Goal: Use online tool/utility: Utilize a website feature to perform a specific function

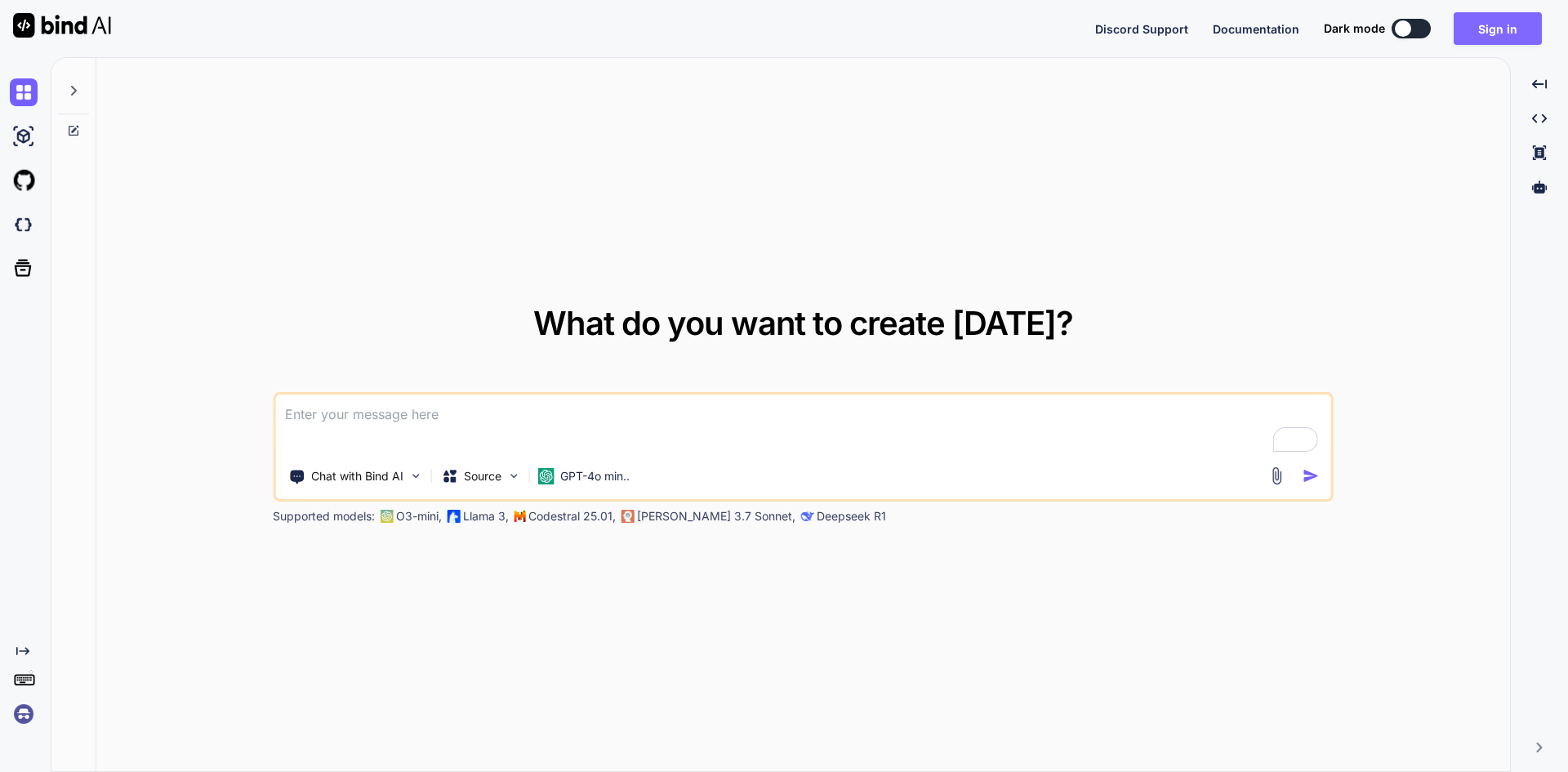
click at [1517, 38] on button "Sign in" at bounding box center [1498, 28] width 88 height 33
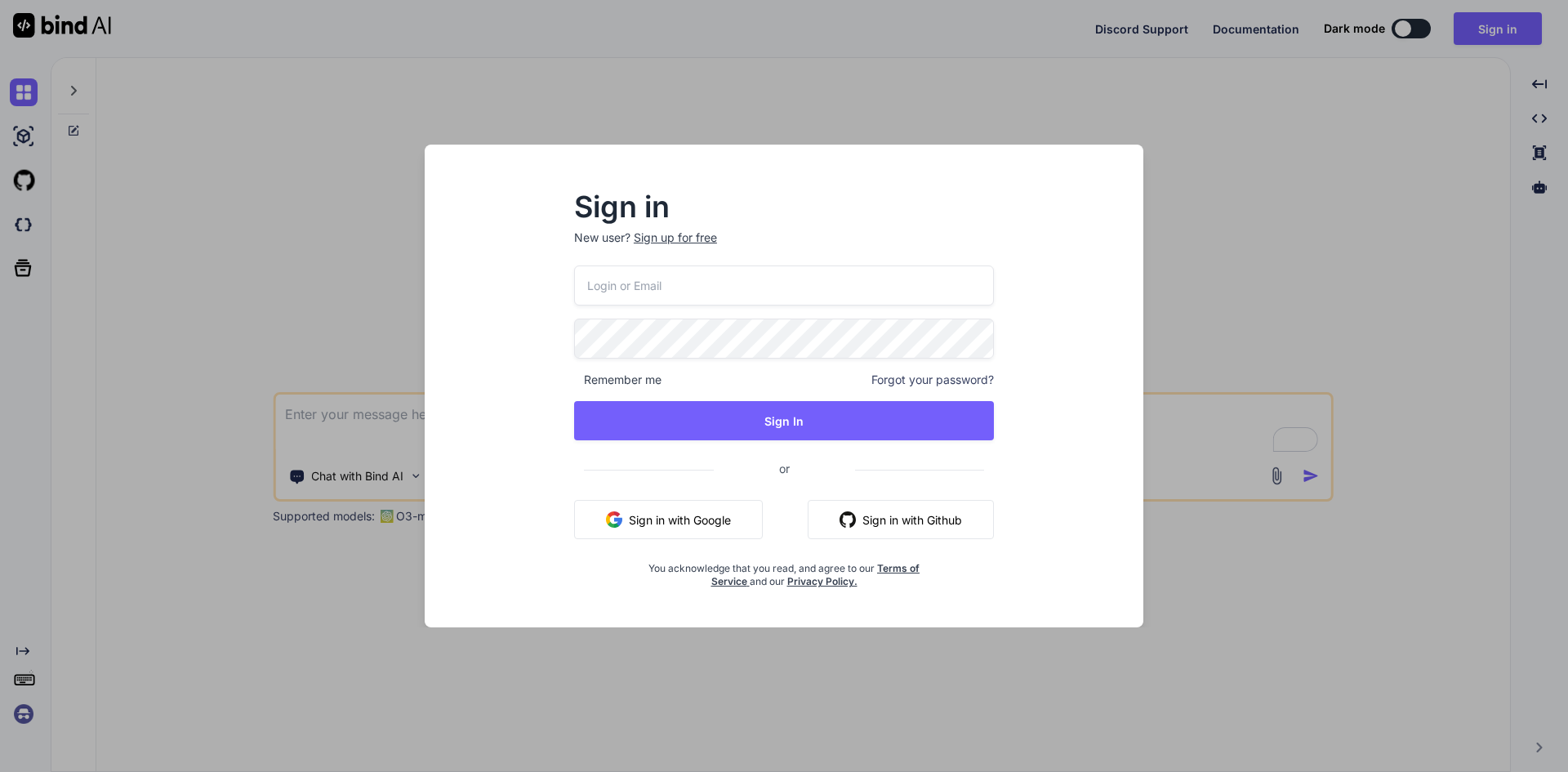
click at [733, 522] on button "Sign in with Google" at bounding box center [669, 520] width 189 height 39
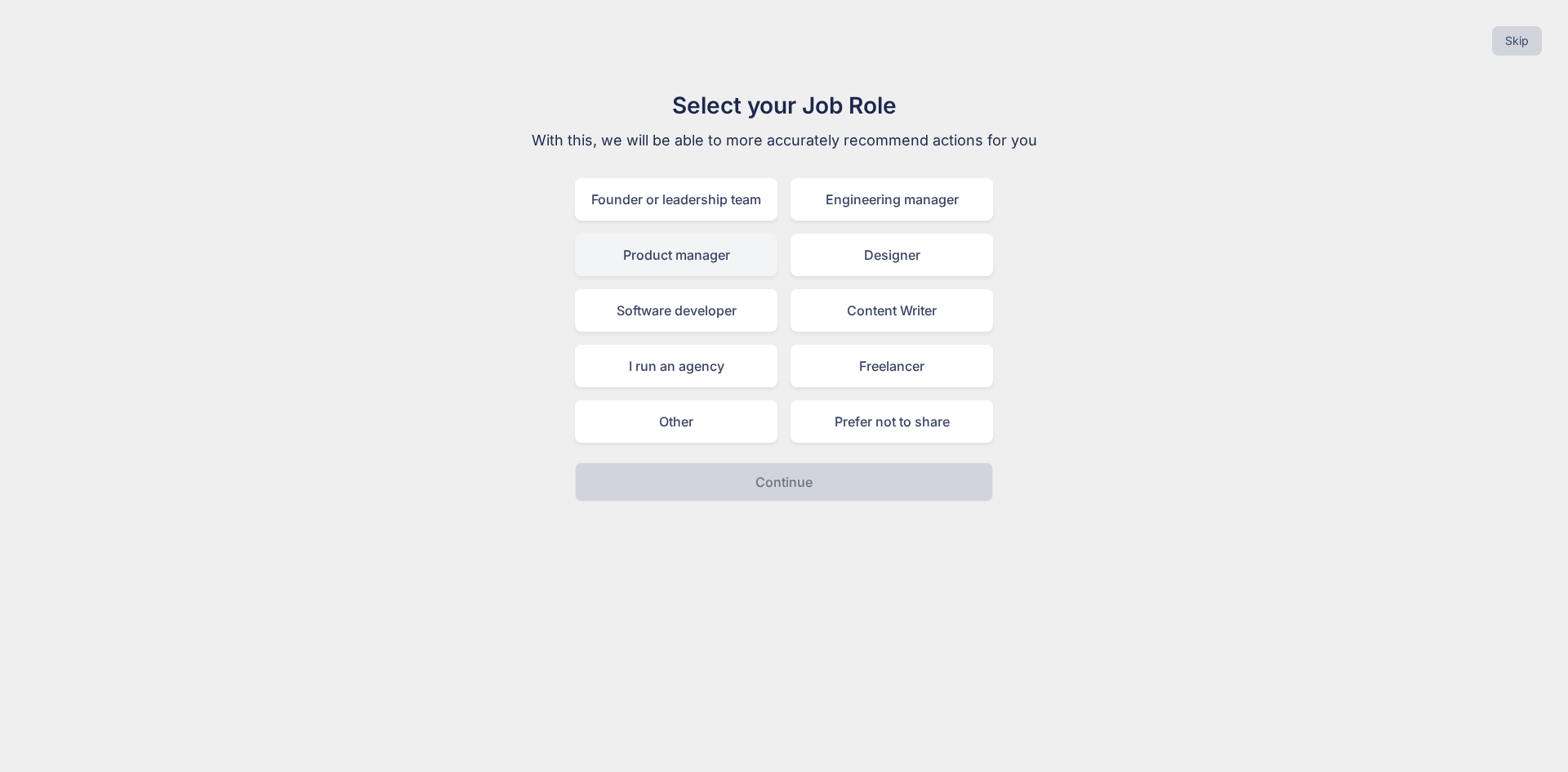
click at [725, 268] on div "Product manager" at bounding box center [676, 255] width 202 height 43
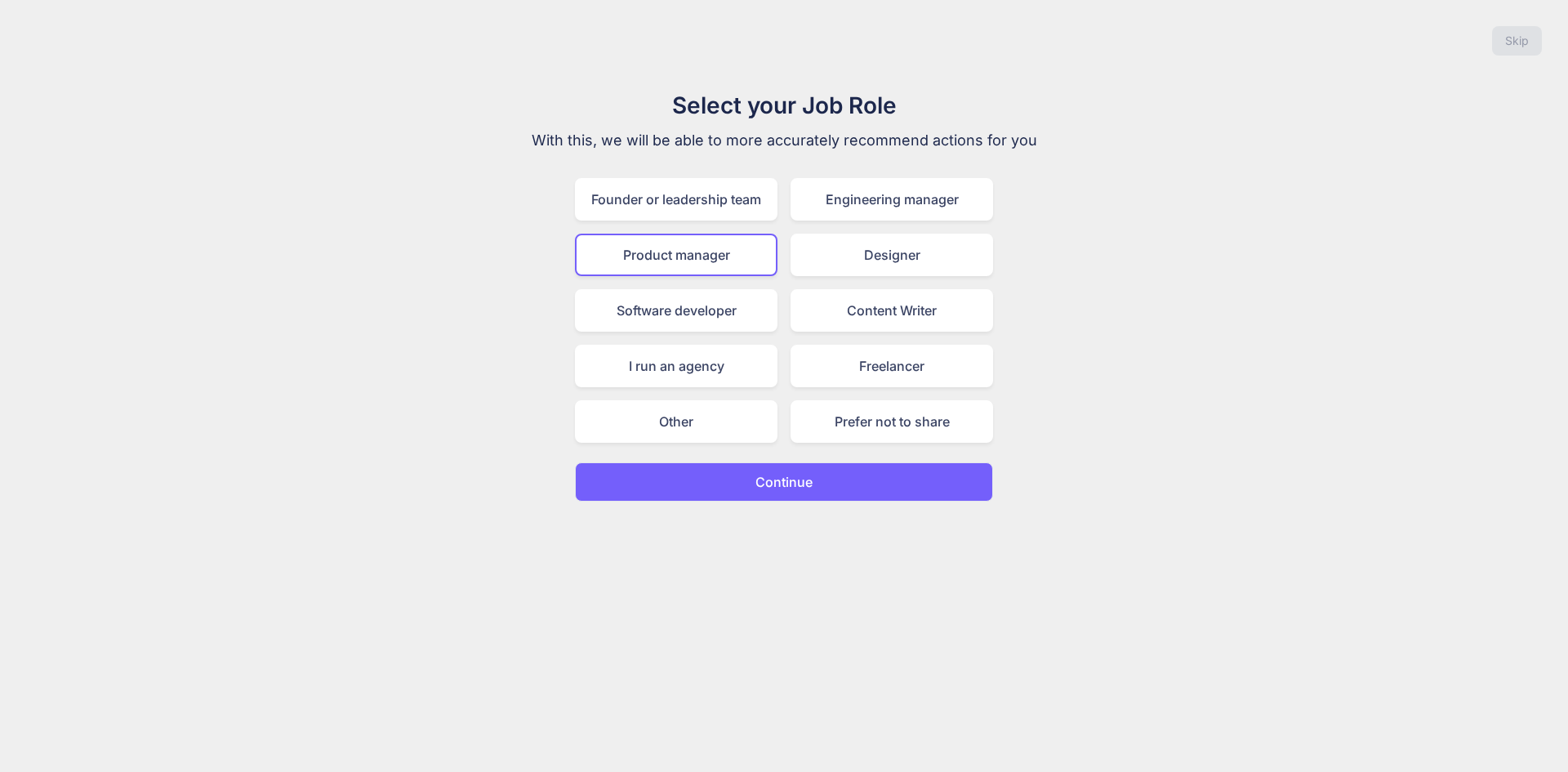
click at [769, 470] on button "Continue" at bounding box center [784, 482] width 418 height 39
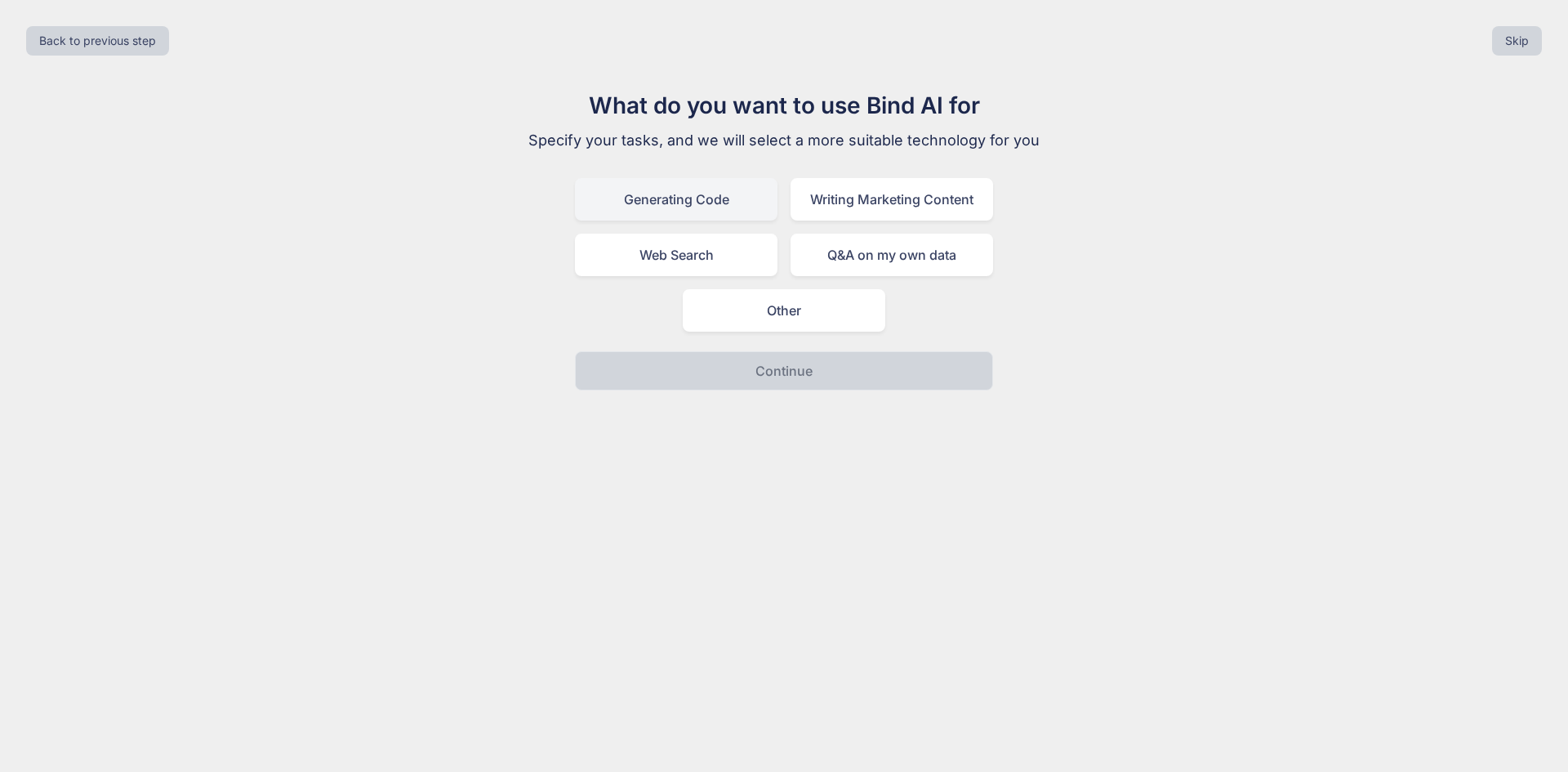
click at [744, 200] on div "Generating Code" at bounding box center [676, 200] width 202 height 43
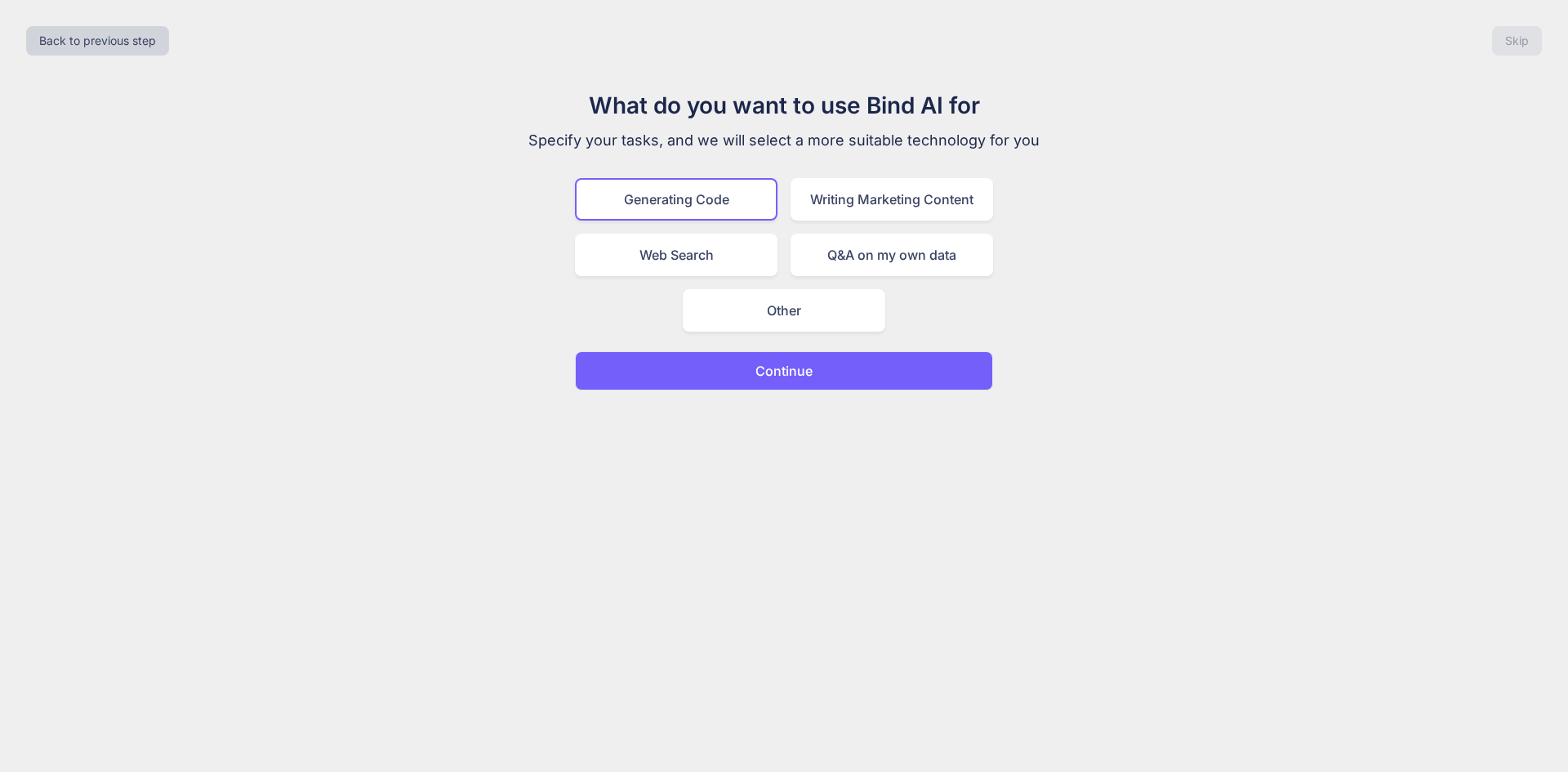
click at [807, 359] on button "Continue" at bounding box center [784, 371] width 418 height 39
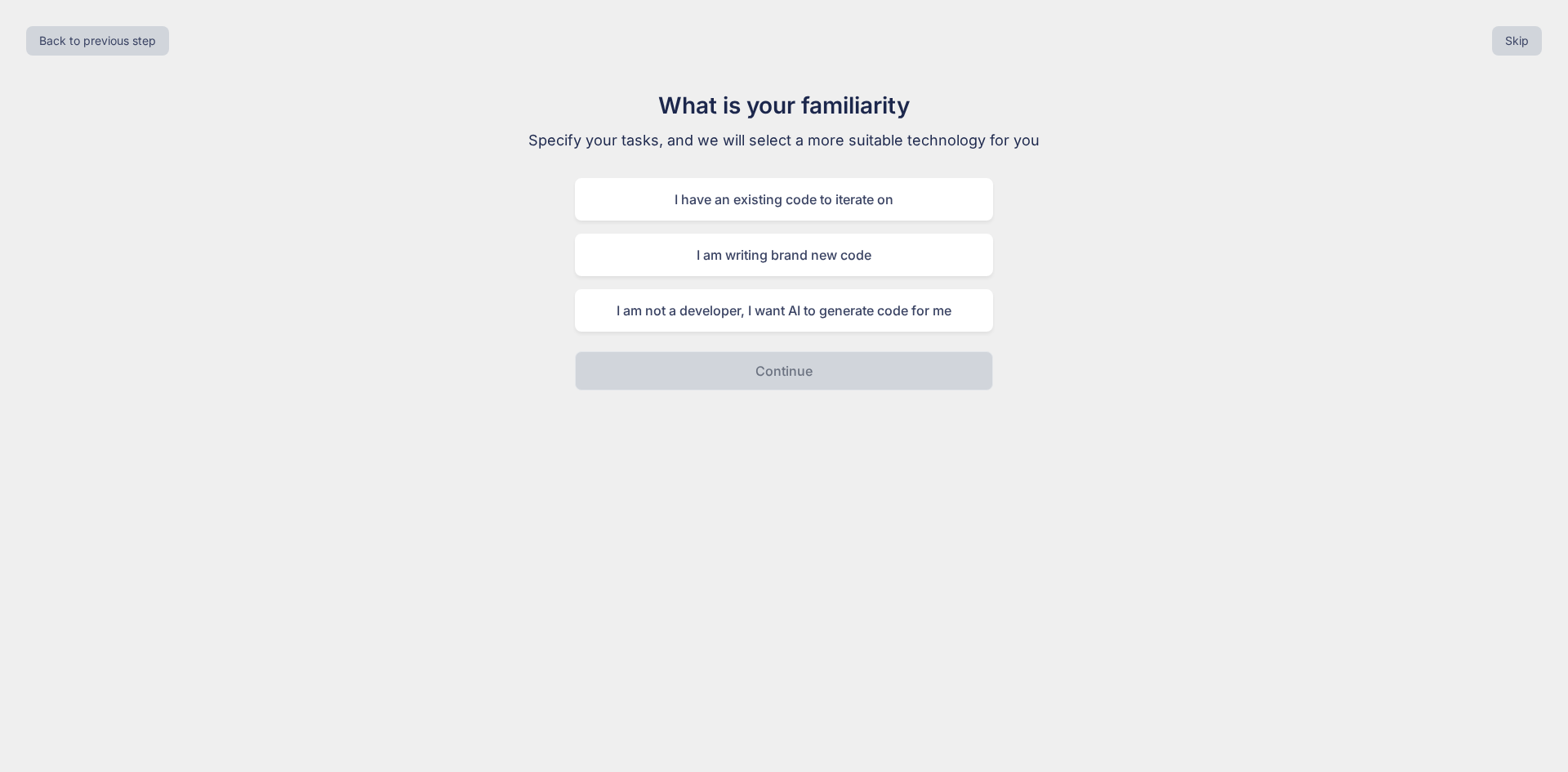
click at [774, 220] on div "I have an existing code to iterate on I am writing brand new code I am not a de…" at bounding box center [784, 255] width 418 height 154
click at [768, 211] on div "I have an existing code to iterate on" at bounding box center [784, 200] width 418 height 43
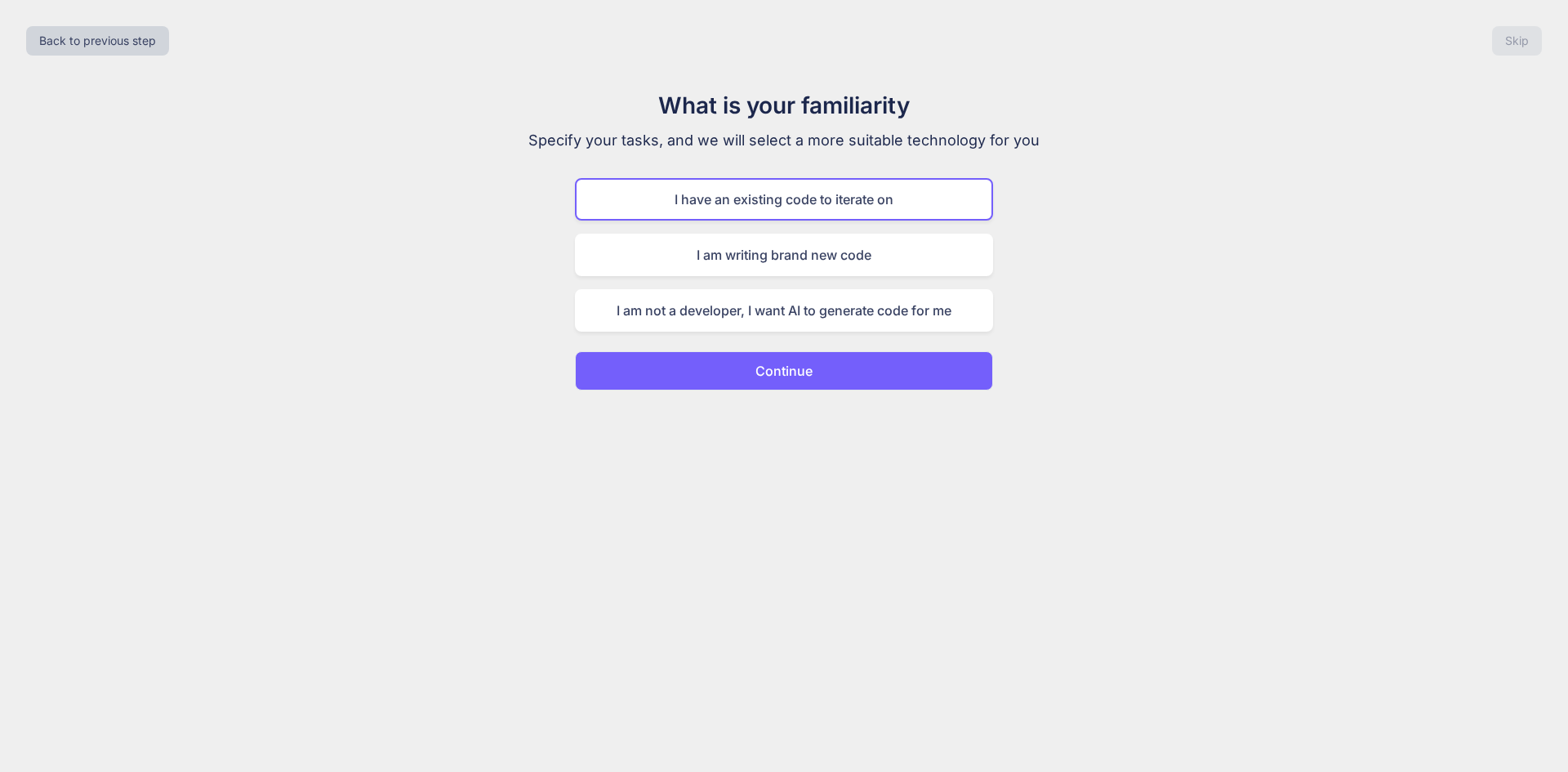
click at [814, 361] on button "Continue" at bounding box center [784, 371] width 418 height 39
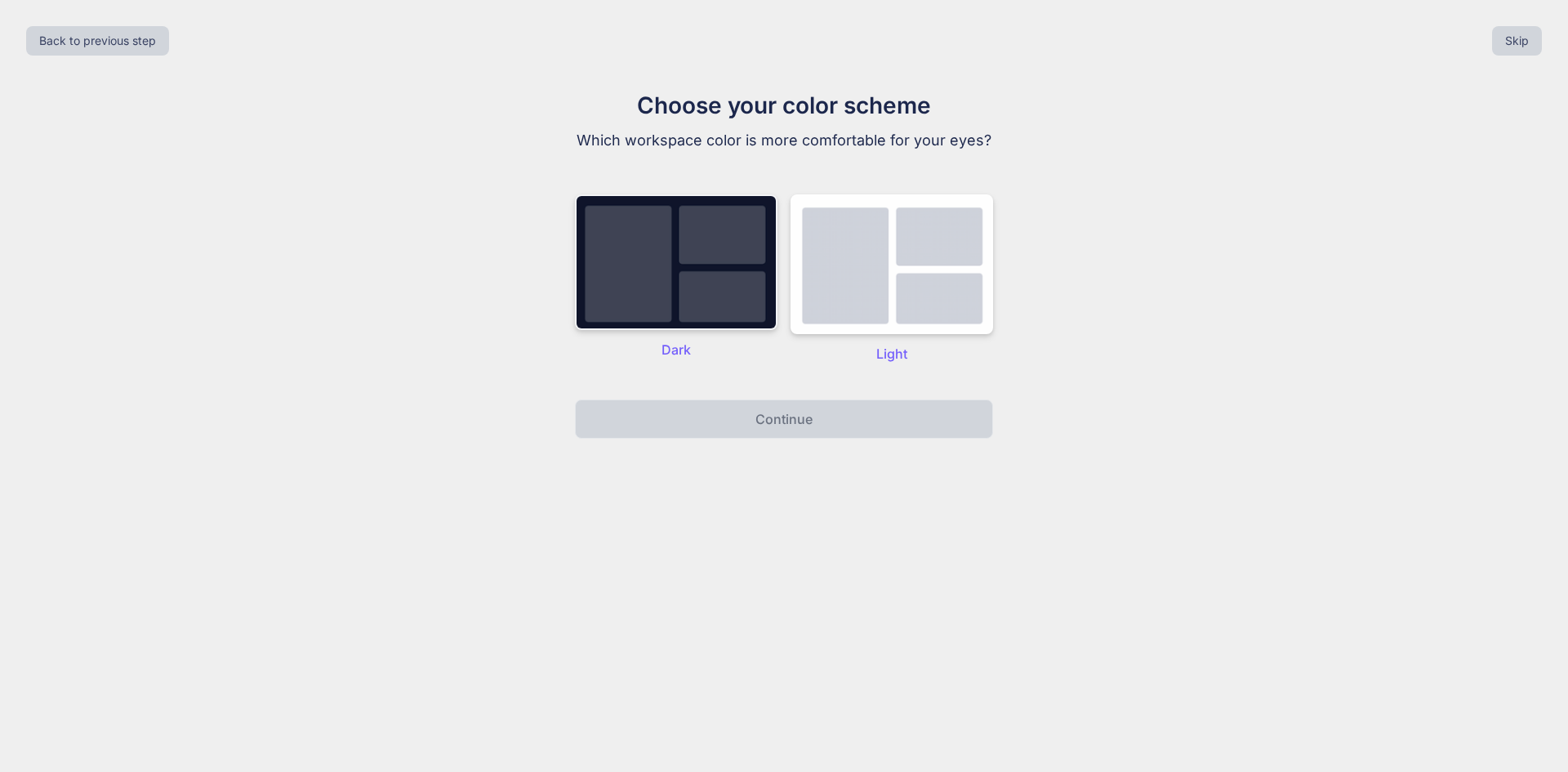
click at [734, 289] on img at bounding box center [676, 262] width 202 height 136
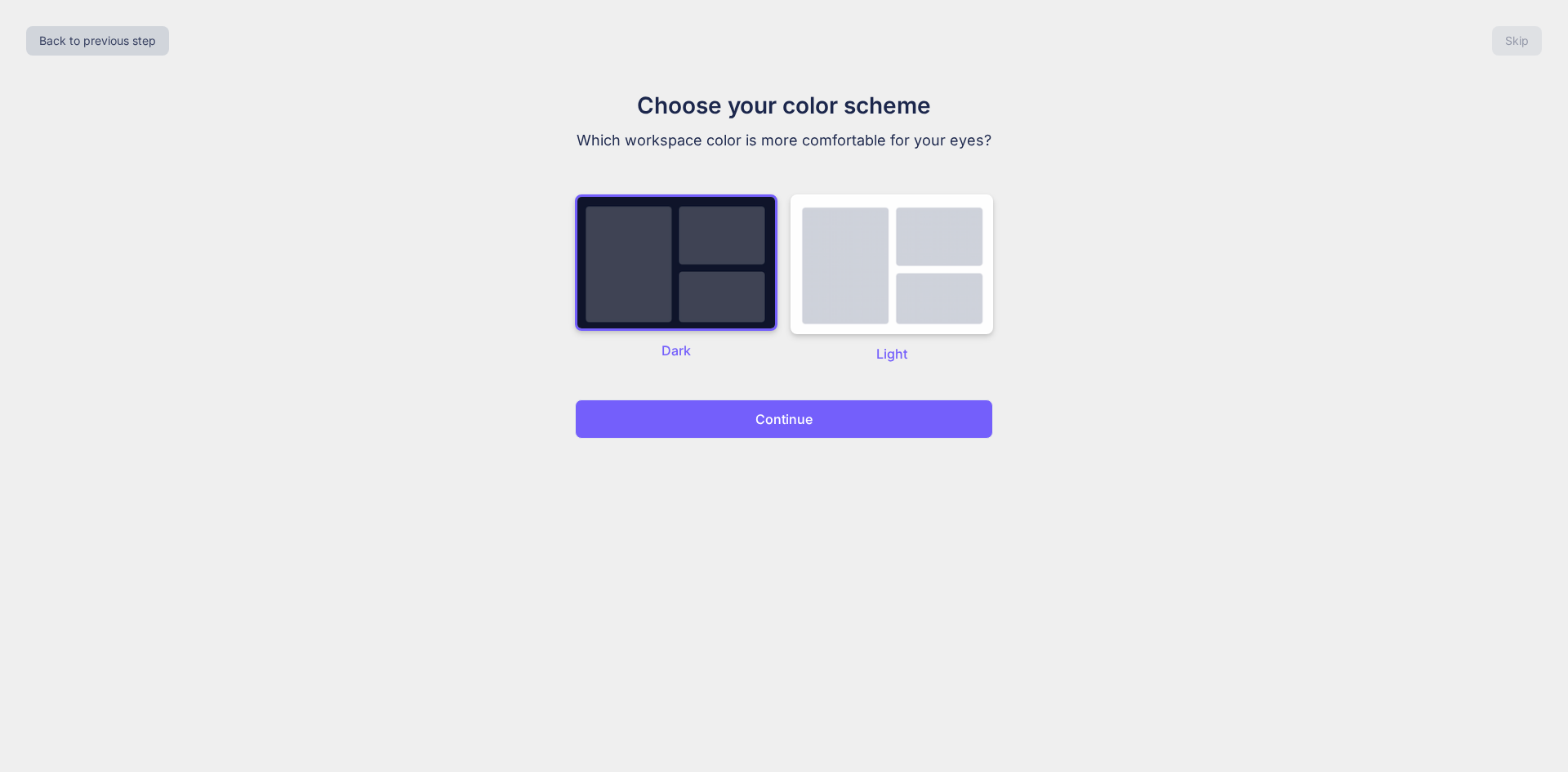
click at [786, 415] on p "Continue" at bounding box center [784, 419] width 57 height 20
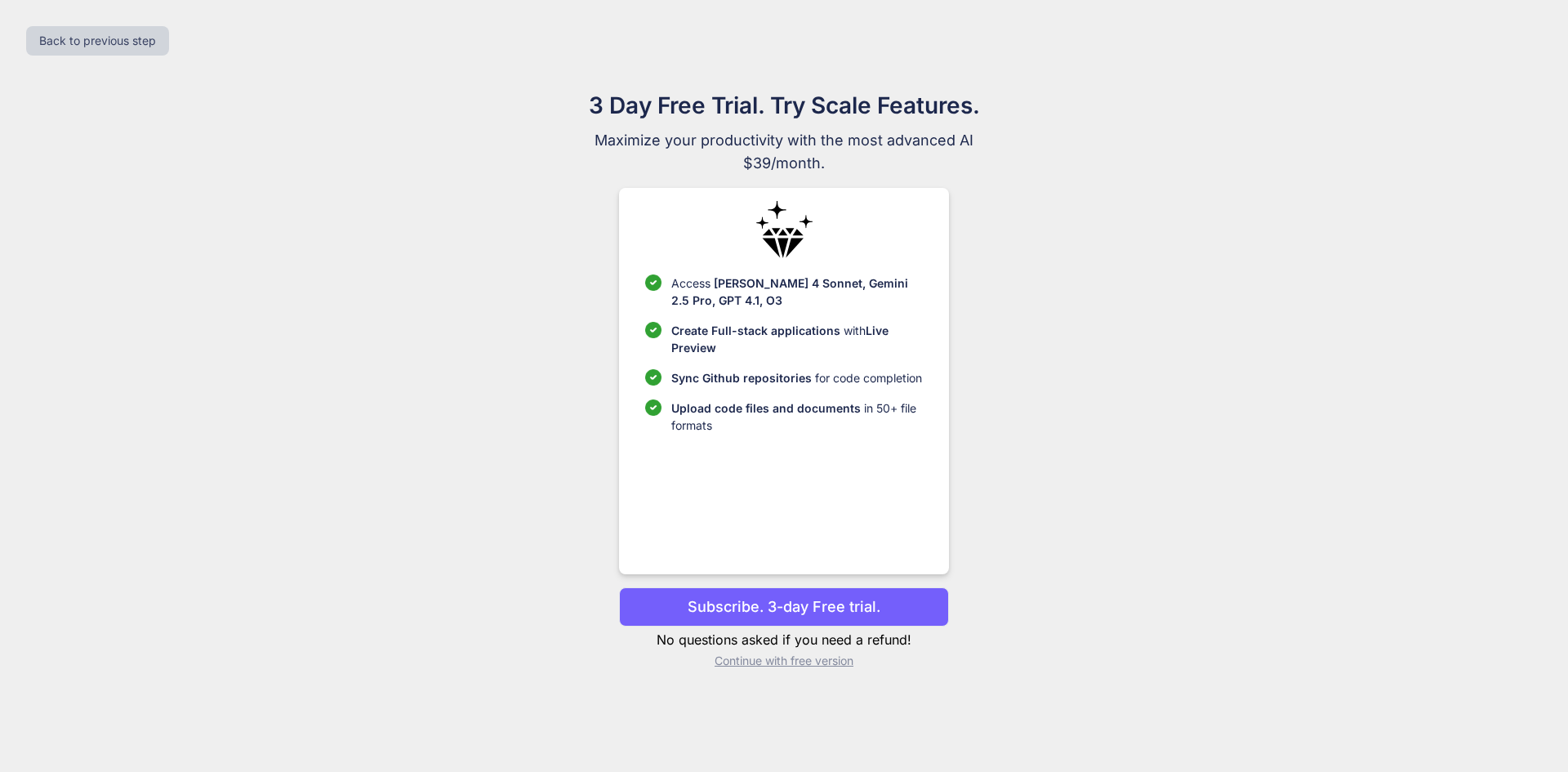
click at [834, 667] on p "Continue with free version" at bounding box center [784, 660] width 329 height 16
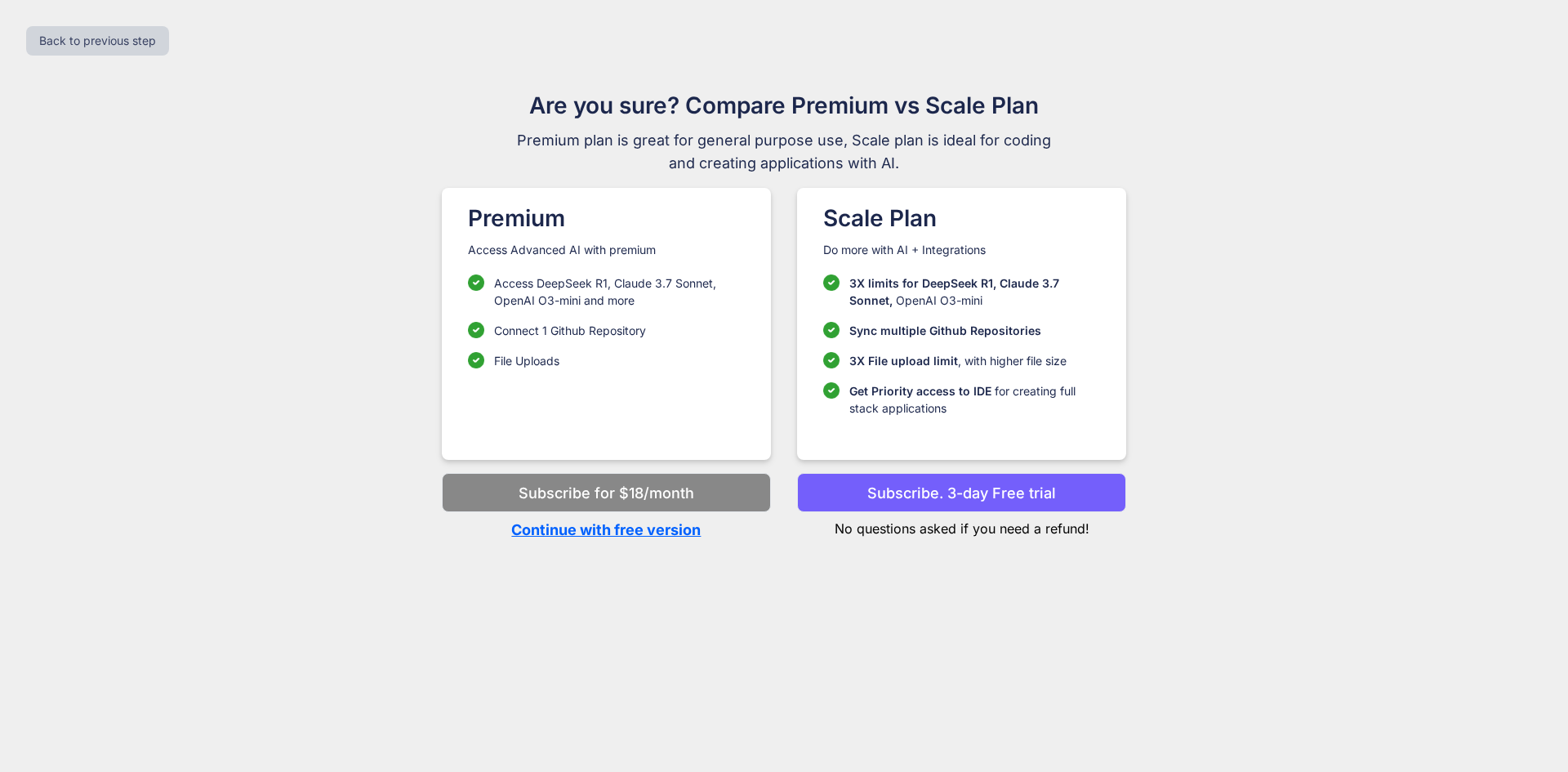
click at [647, 530] on p "Continue with free version" at bounding box center [606, 530] width 329 height 22
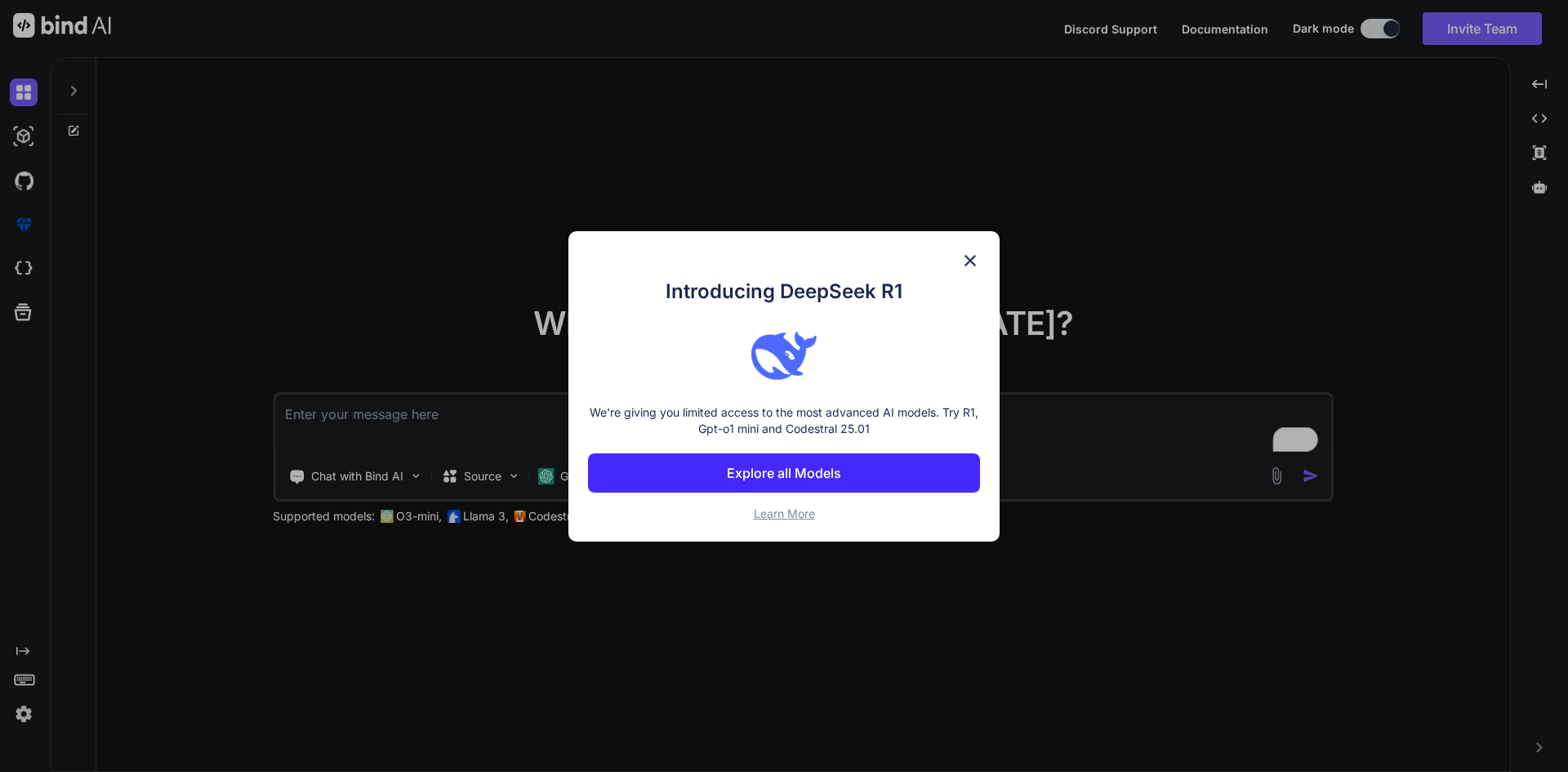
click at [820, 484] on button "Explore all Models" at bounding box center [784, 473] width 392 height 39
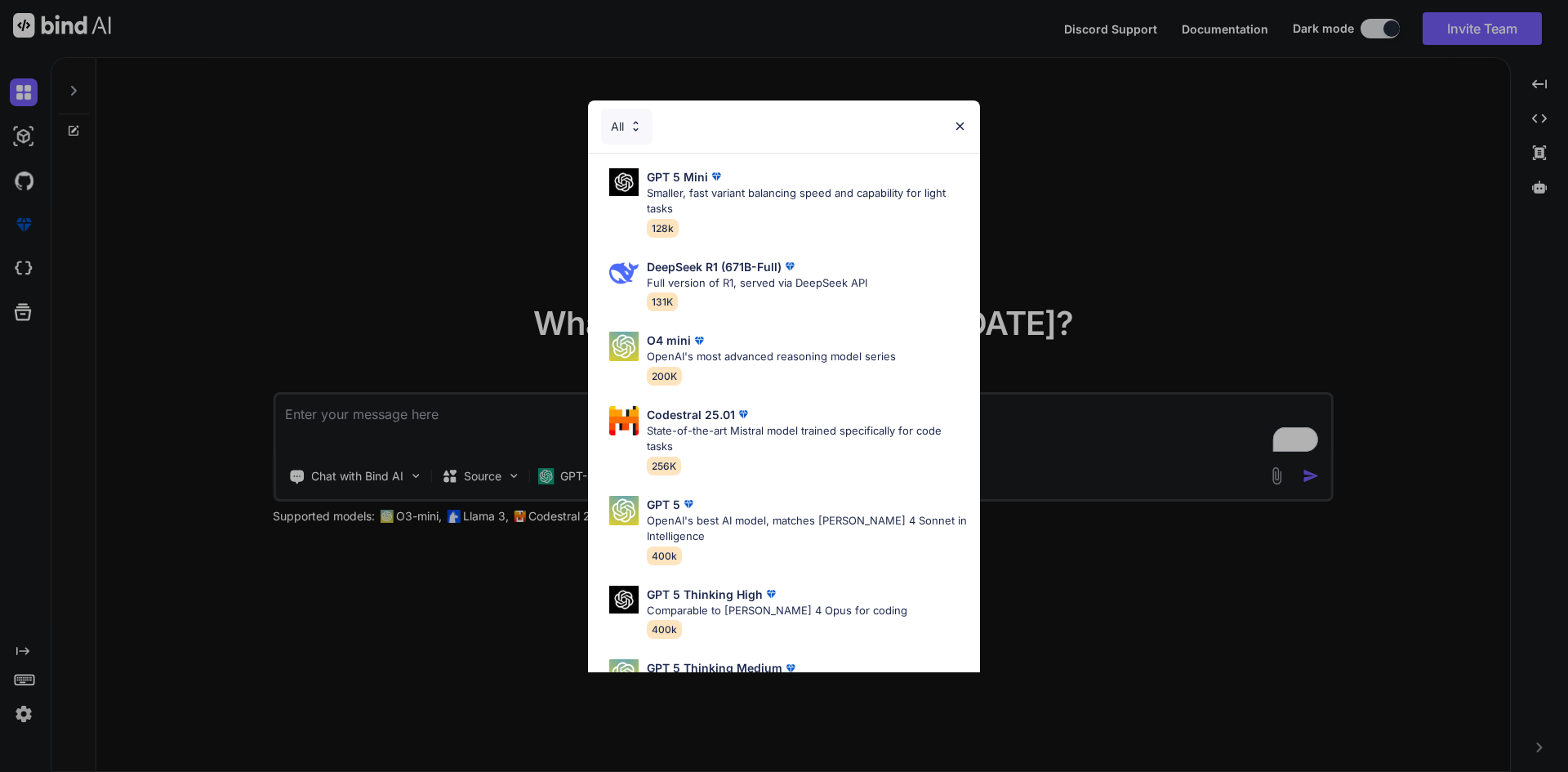
click at [958, 121] on img at bounding box center [960, 126] width 14 height 14
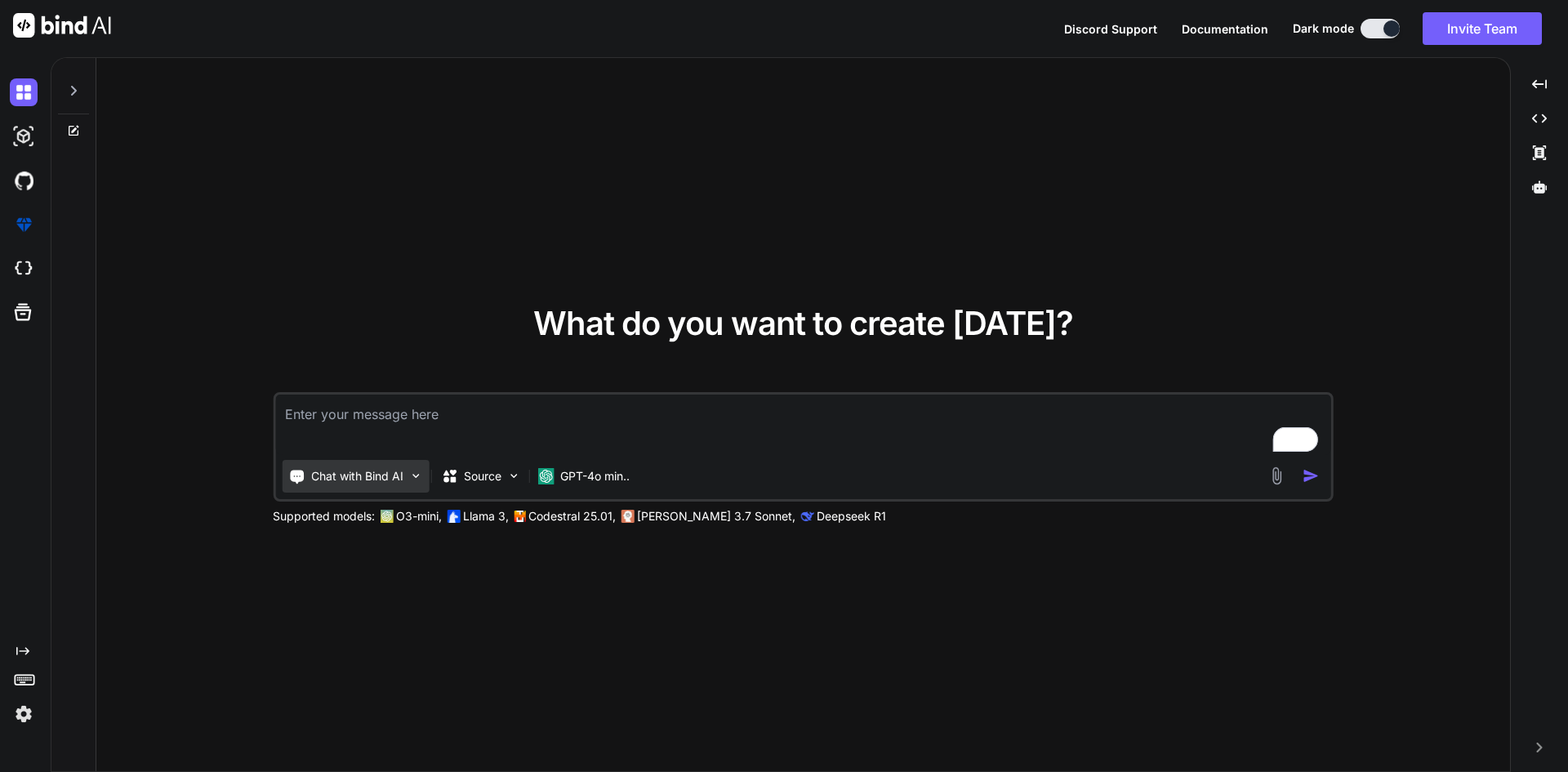
click at [386, 480] on p "Chat with Bind AI" at bounding box center [357, 476] width 93 height 16
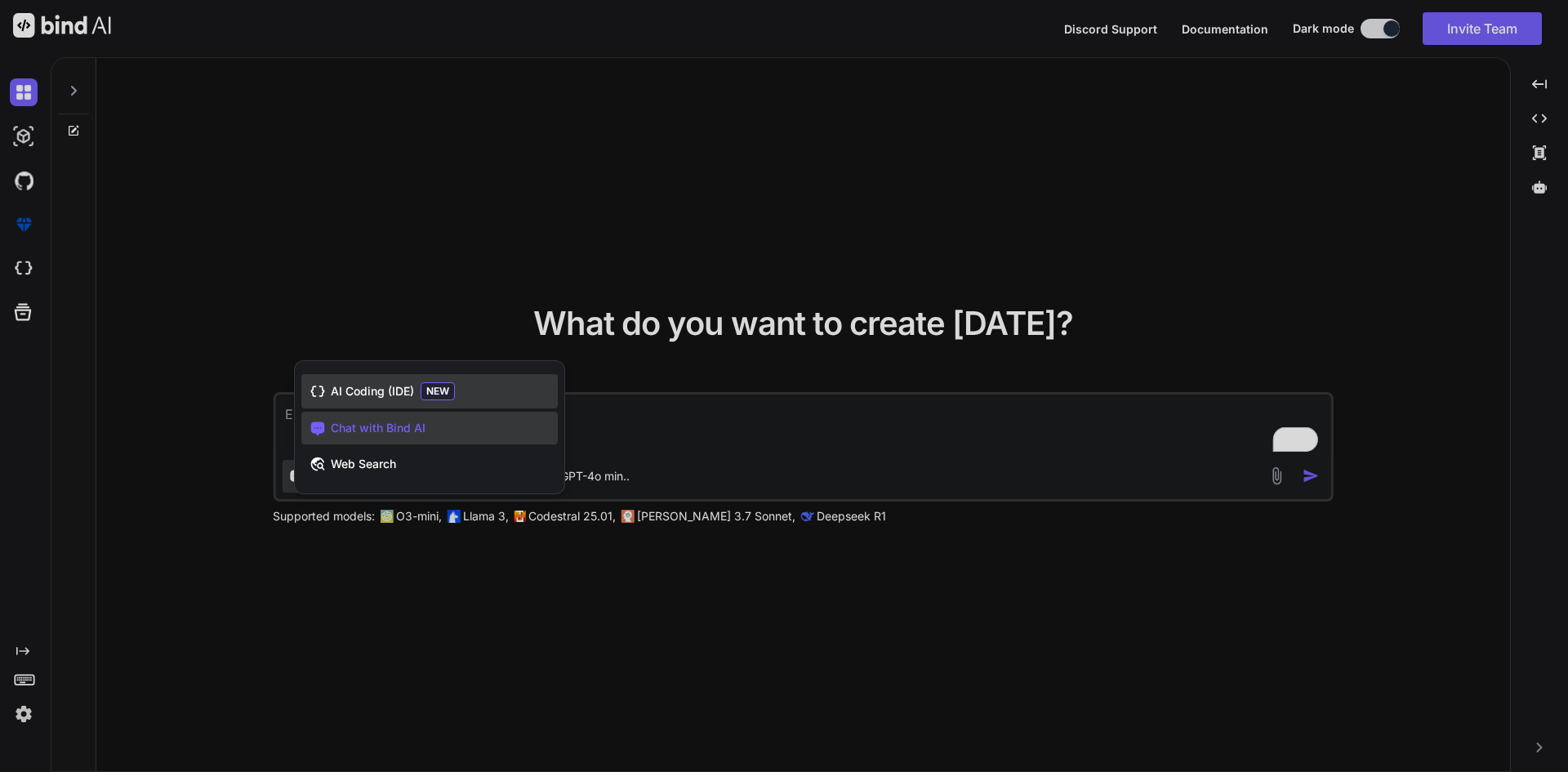
click at [387, 395] on span "AI Coding (IDE)" at bounding box center [372, 391] width 83 height 16
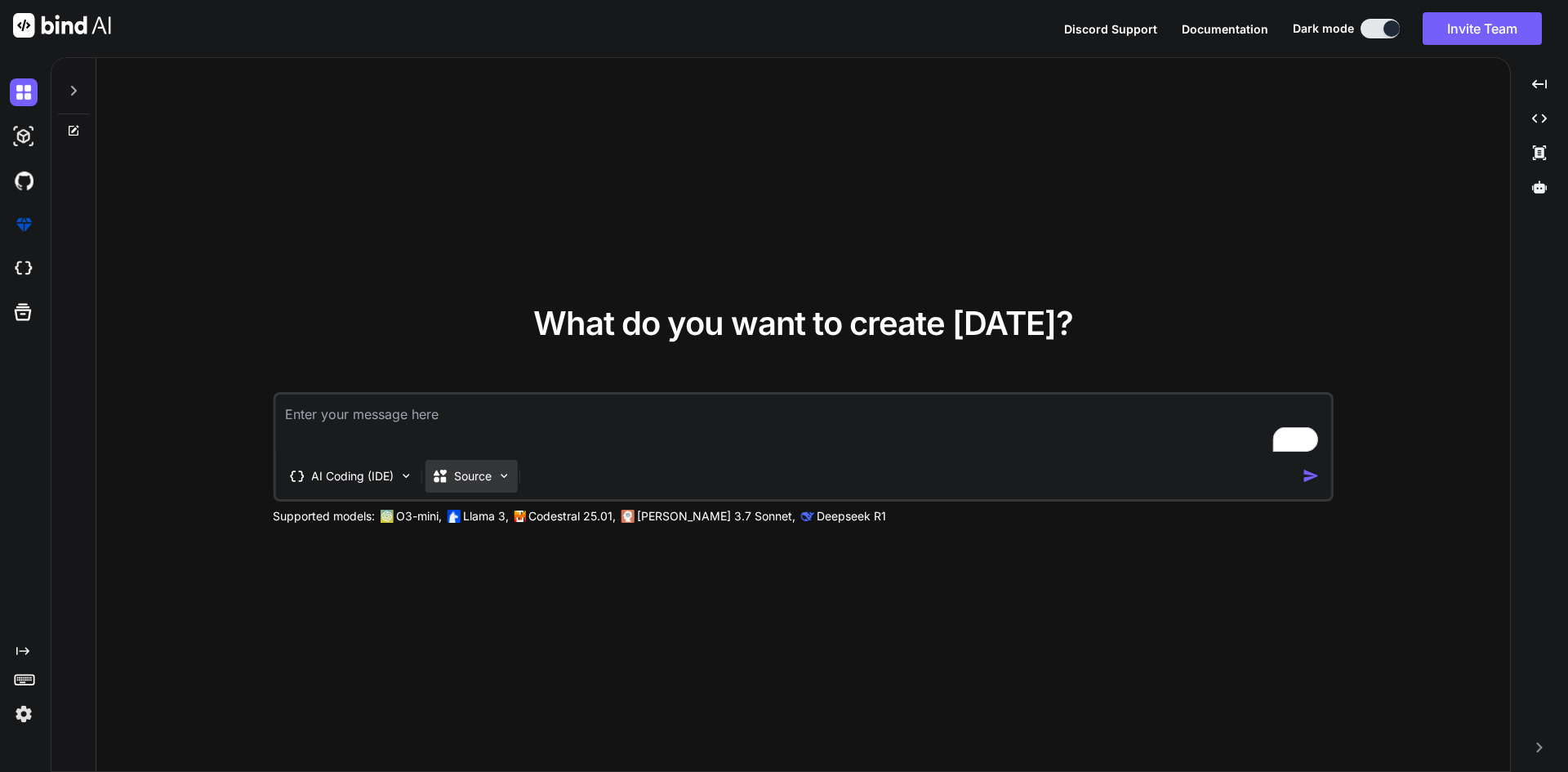
click at [499, 484] on div "Source" at bounding box center [471, 476] width 93 height 33
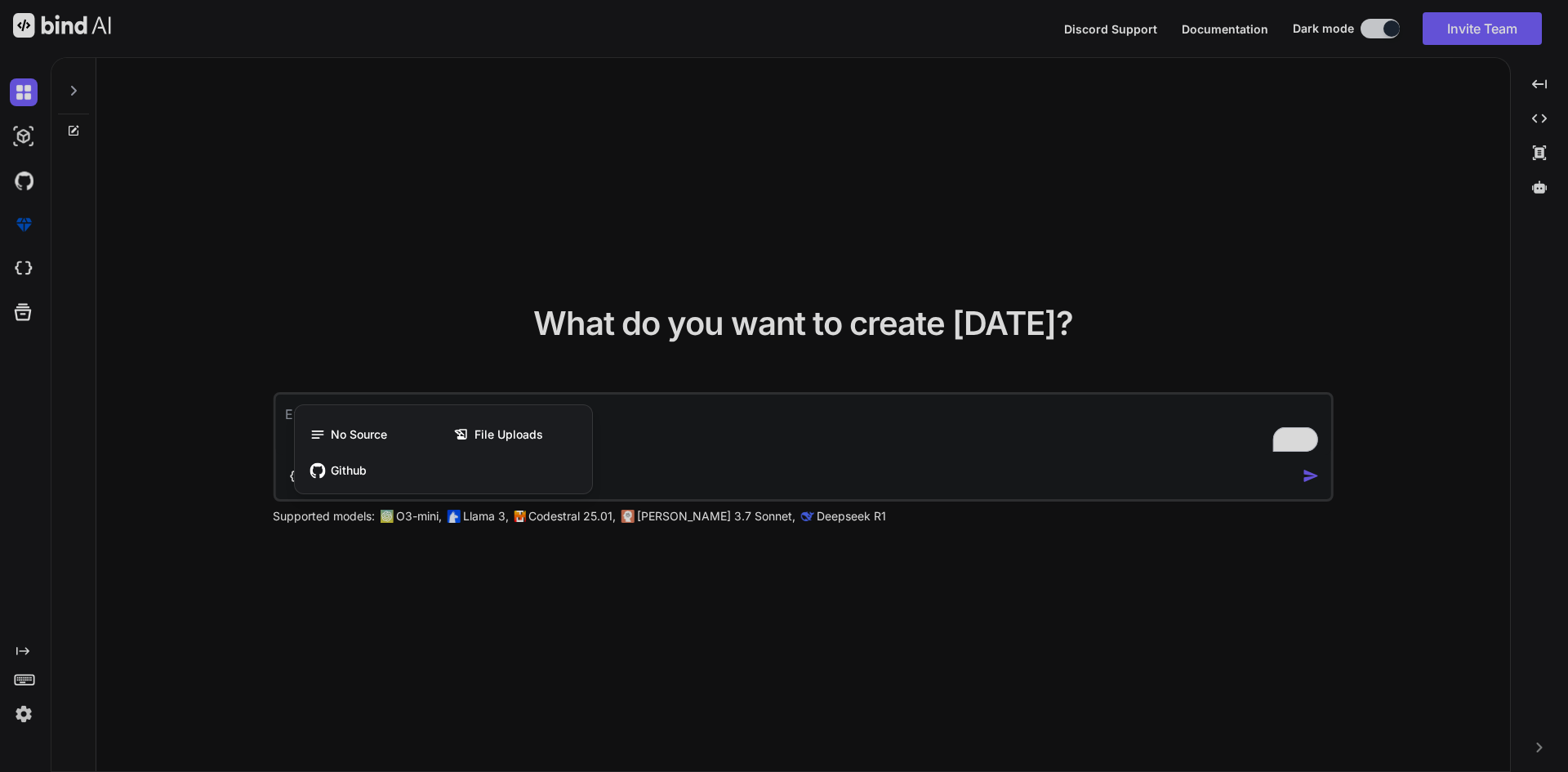
click at [644, 458] on div at bounding box center [784, 386] width 1568 height 772
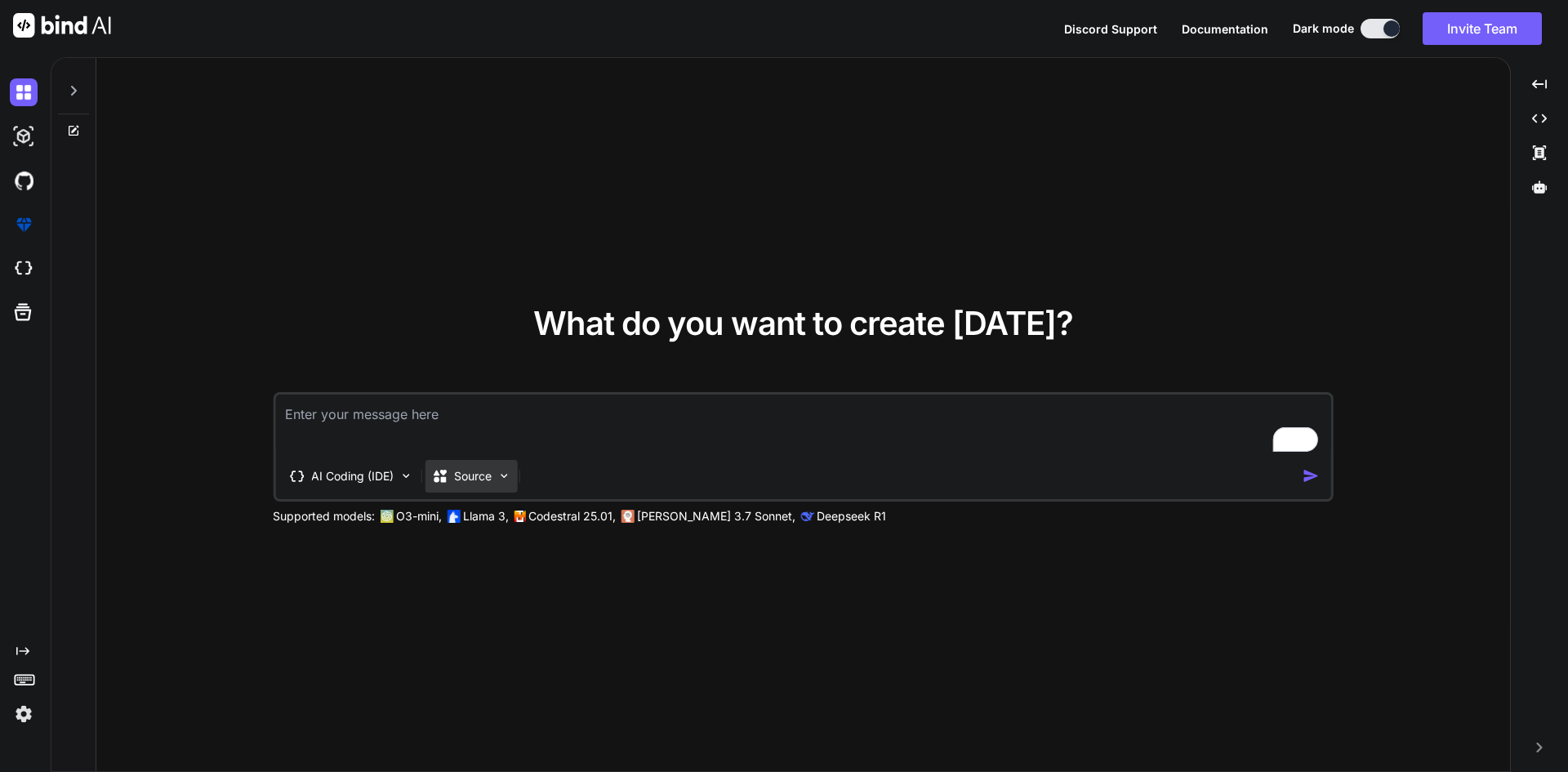
click at [487, 471] on p "Source" at bounding box center [473, 476] width 38 height 16
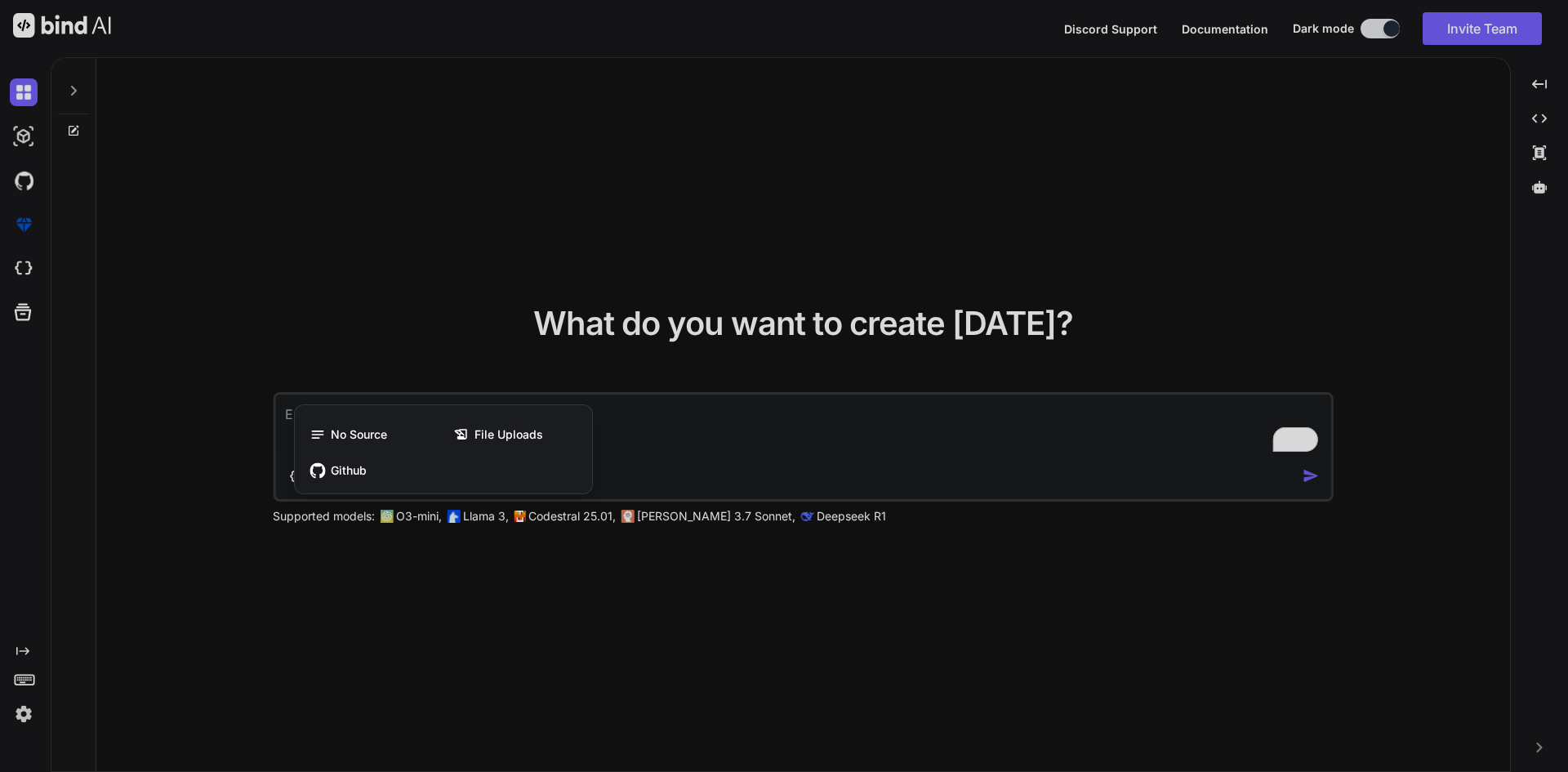
drag, startPoint x: 344, startPoint y: 333, endPoint x: 164, endPoint y: 262, distance: 193.5
drag, startPoint x: 164, startPoint y: 262, endPoint x: 87, endPoint y: 230, distance: 83.4
click at [87, 230] on div at bounding box center [784, 386] width 1568 height 772
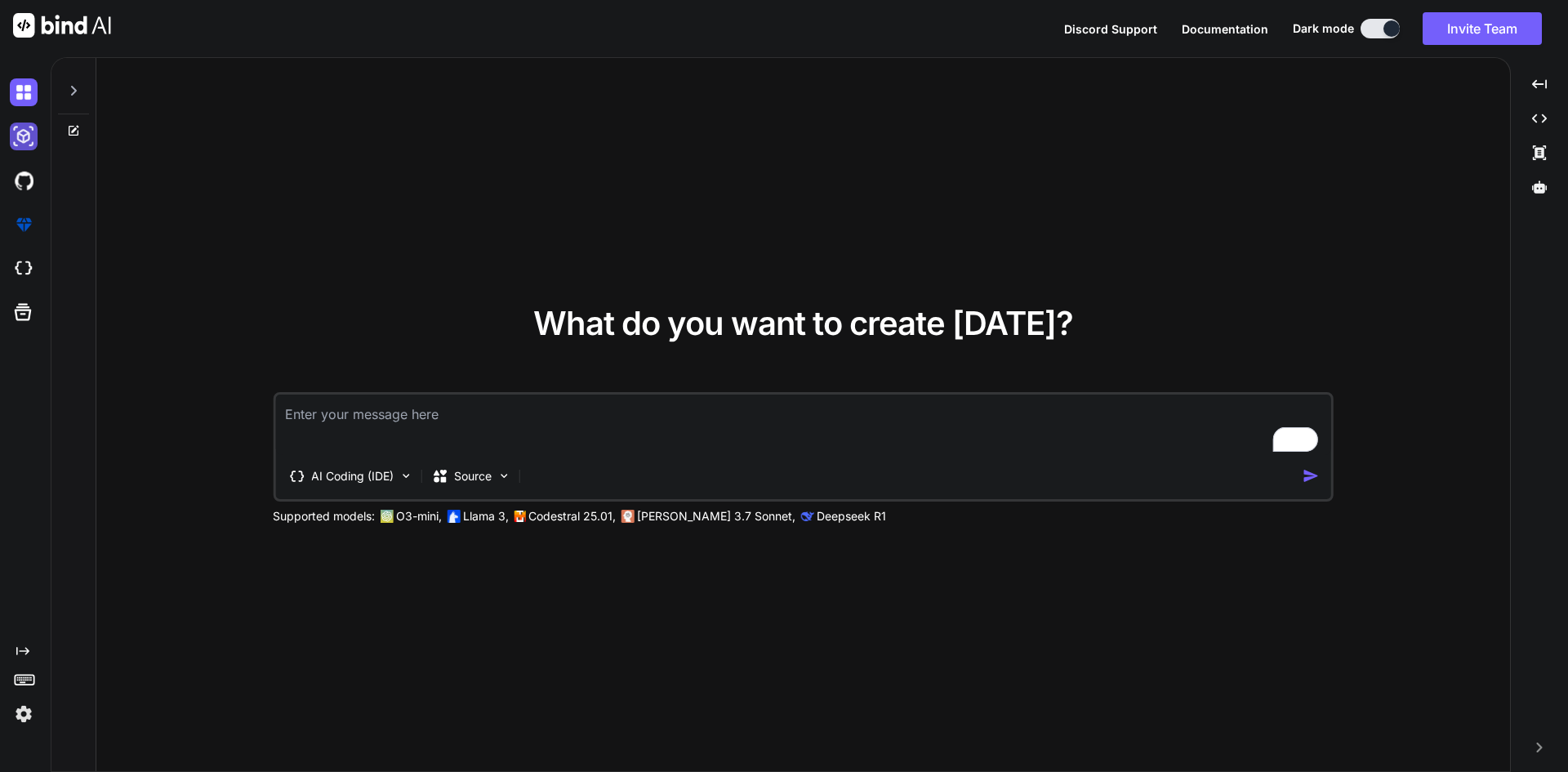
click at [29, 124] on img at bounding box center [23, 136] width 27 height 27
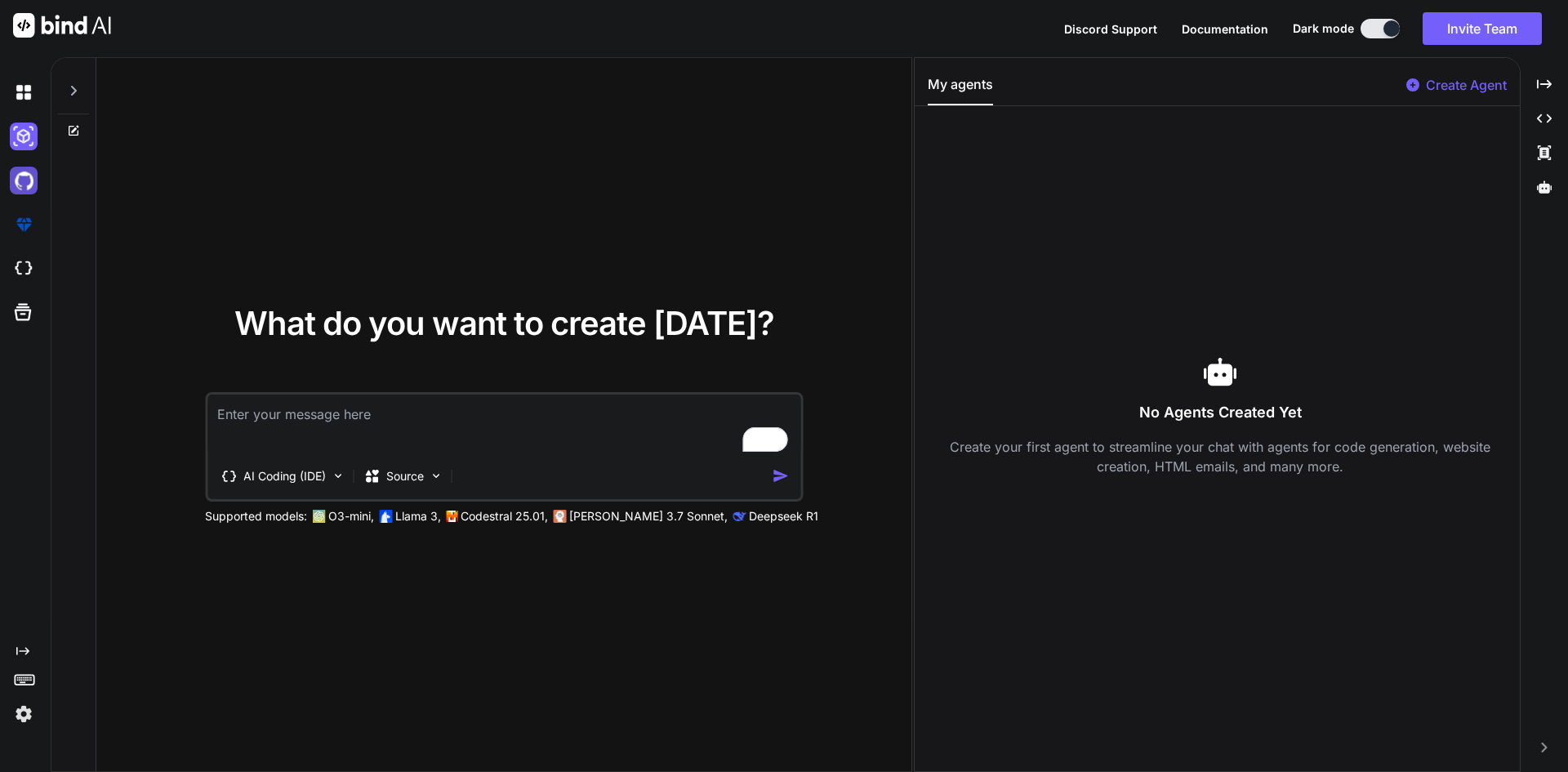
click at [27, 191] on img at bounding box center [23, 180] width 27 height 27
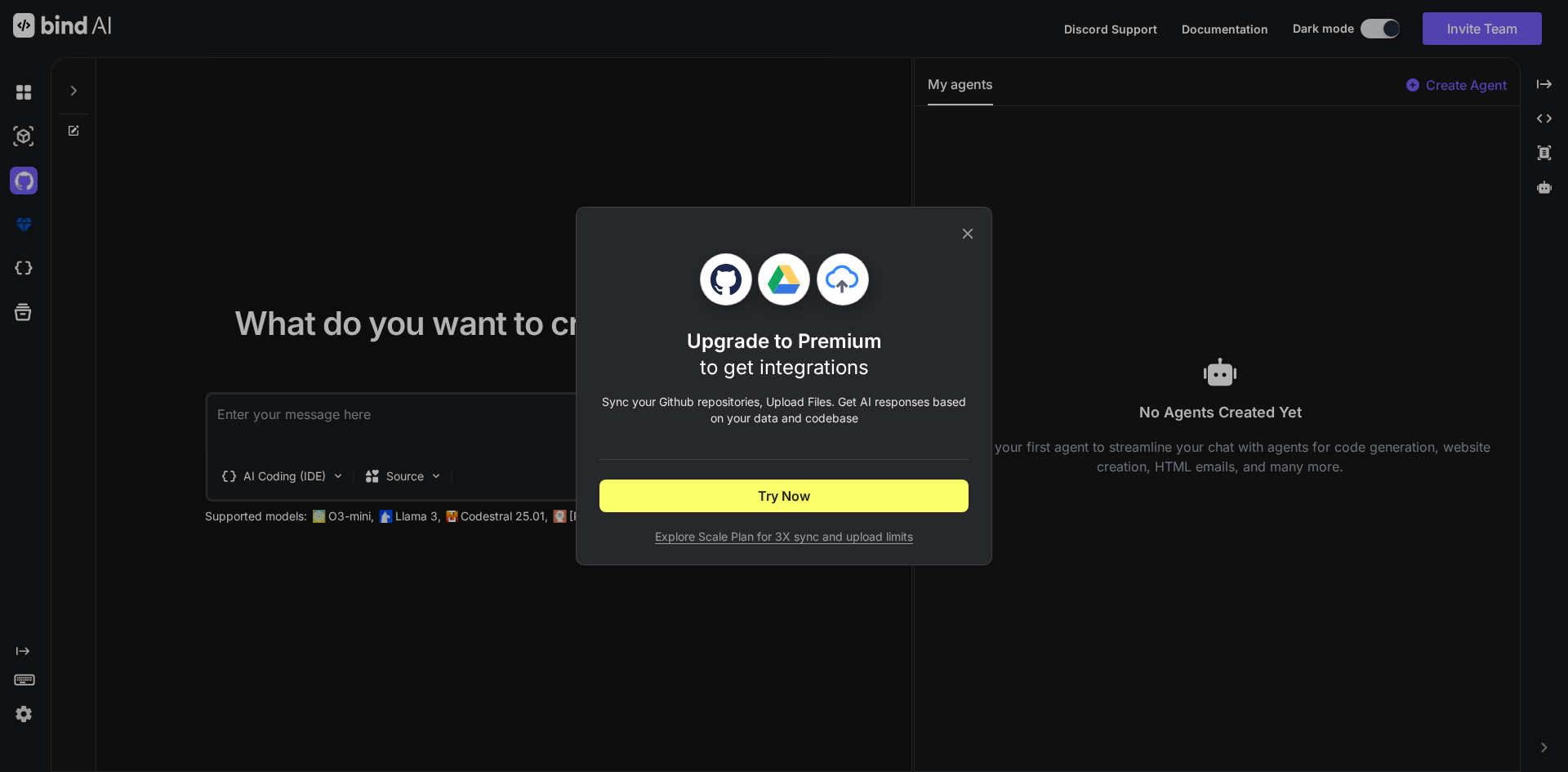
click at [977, 228] on div "Upgrade to Premium to get integrations Sync your Github repositories, Upload Fi…" at bounding box center [784, 386] width 417 height 359
drag, startPoint x: 975, startPoint y: 238, endPoint x: 960, endPoint y: 234, distance: 15.5
click at [970, 238] on icon at bounding box center [967, 233] width 18 height 18
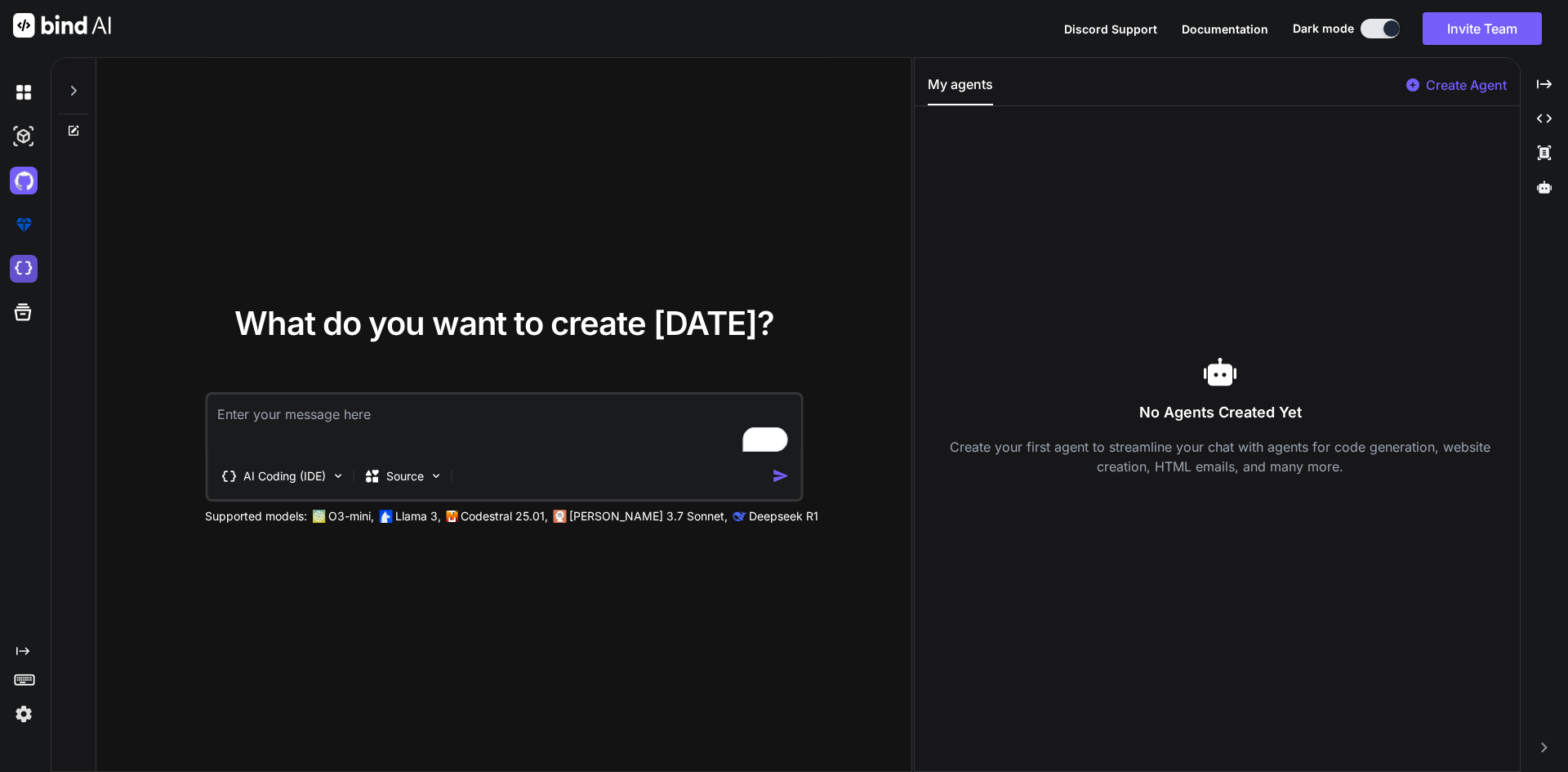
click at [36, 268] on div at bounding box center [27, 268] width 34 height 27
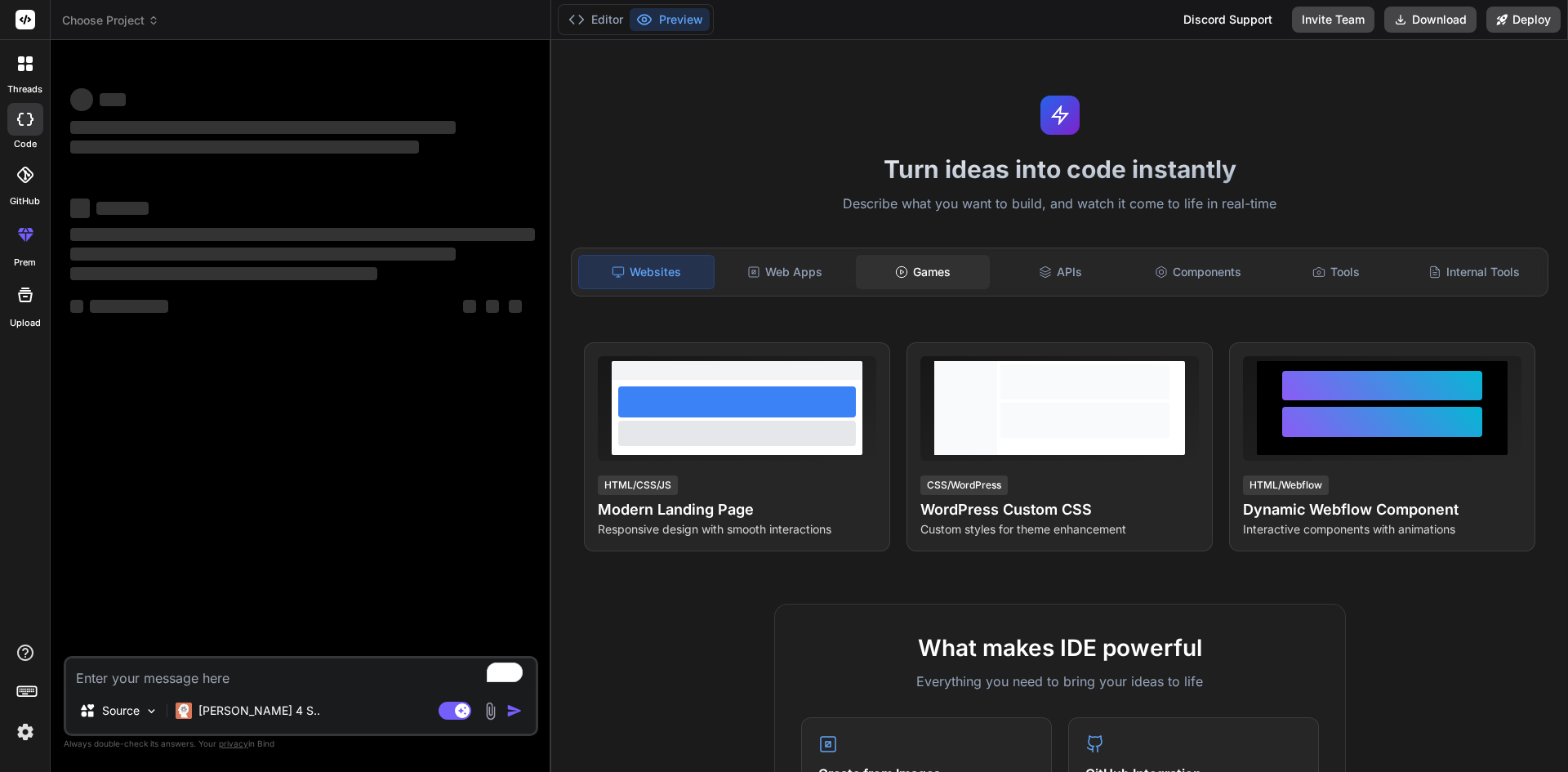
type textarea "x"
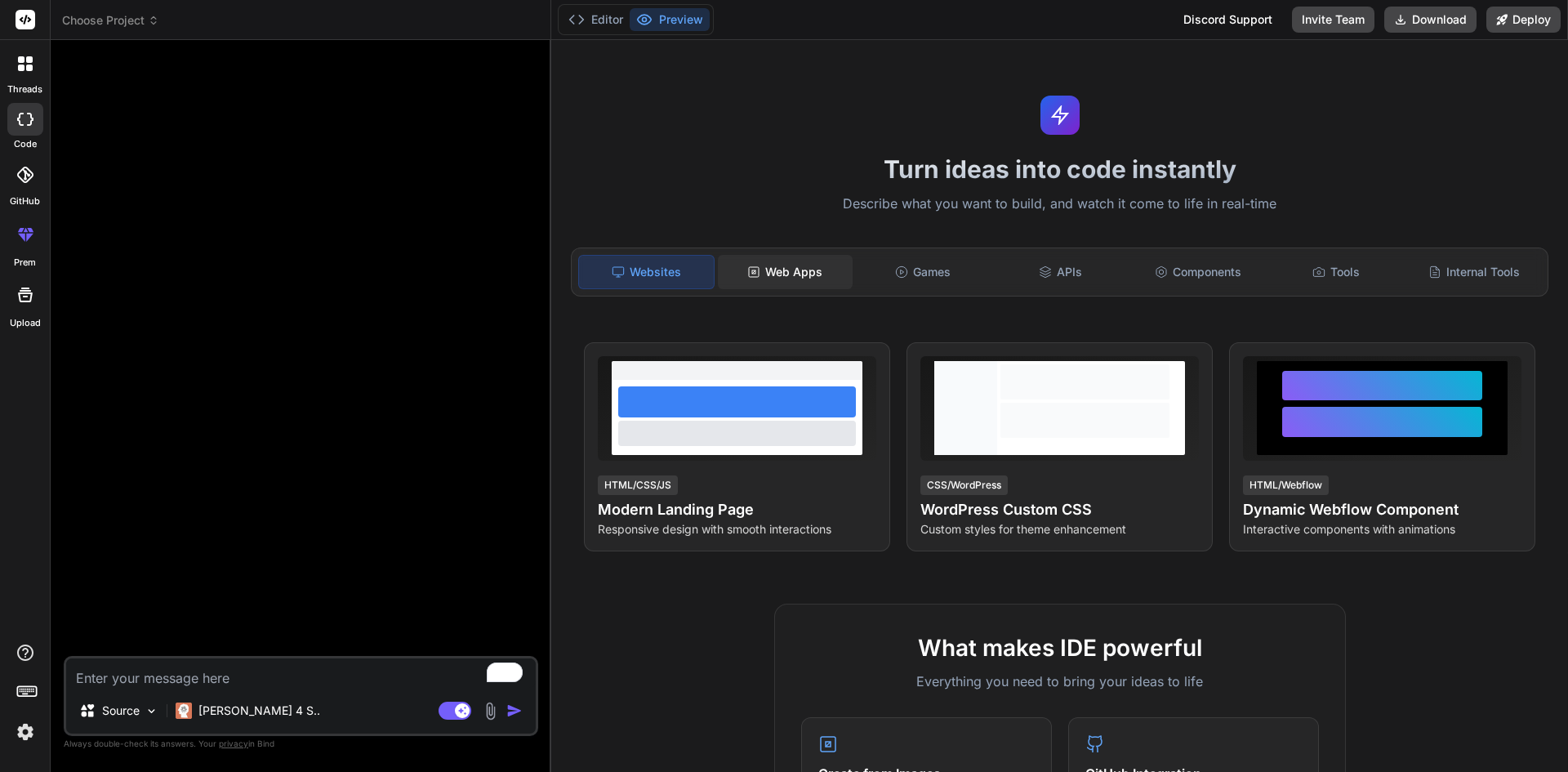
type textarea "x"
click at [794, 271] on div "Web Apps" at bounding box center [784, 272] width 135 height 34
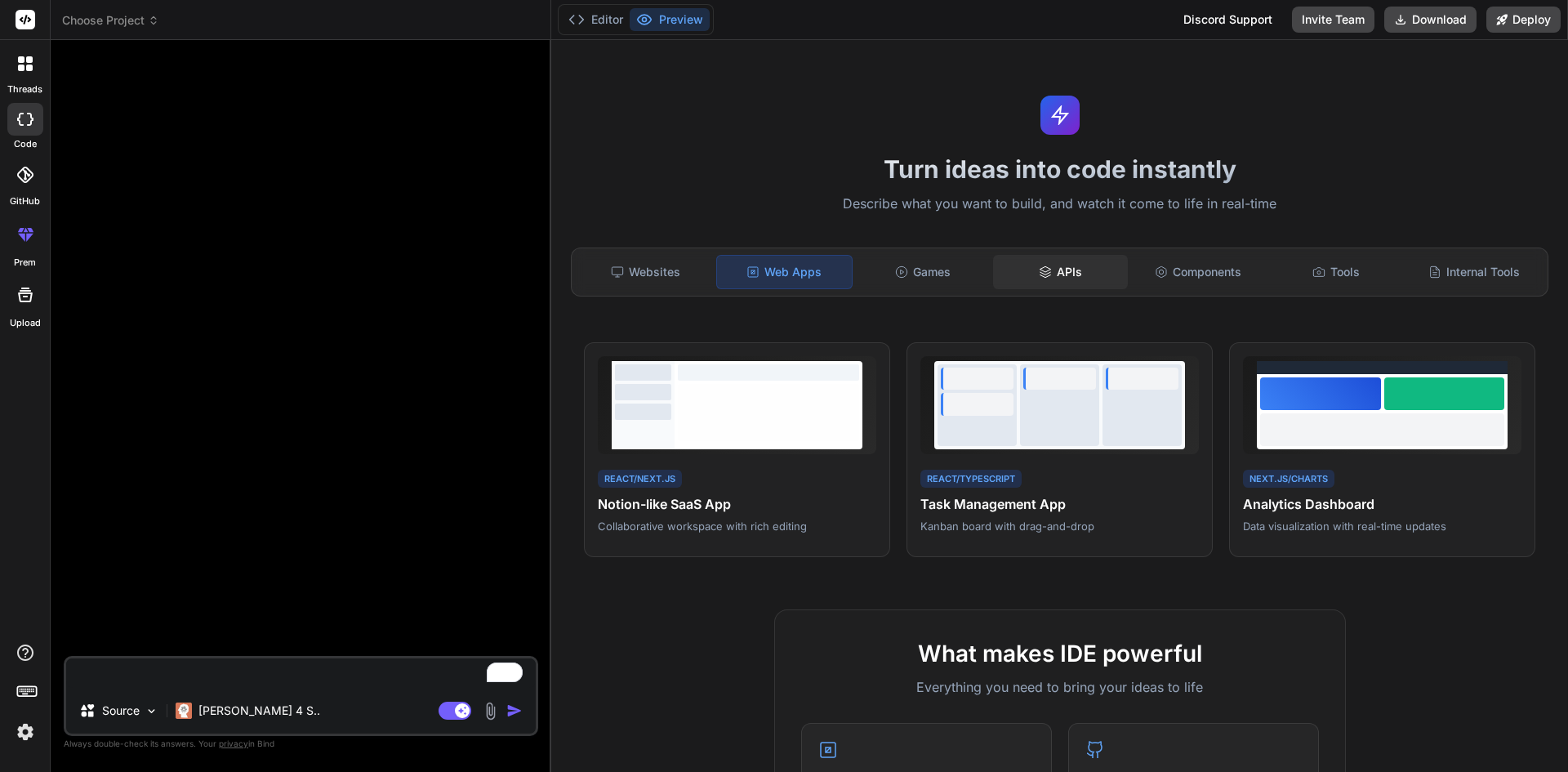
click at [1061, 274] on div "APIs" at bounding box center [1060, 272] width 135 height 34
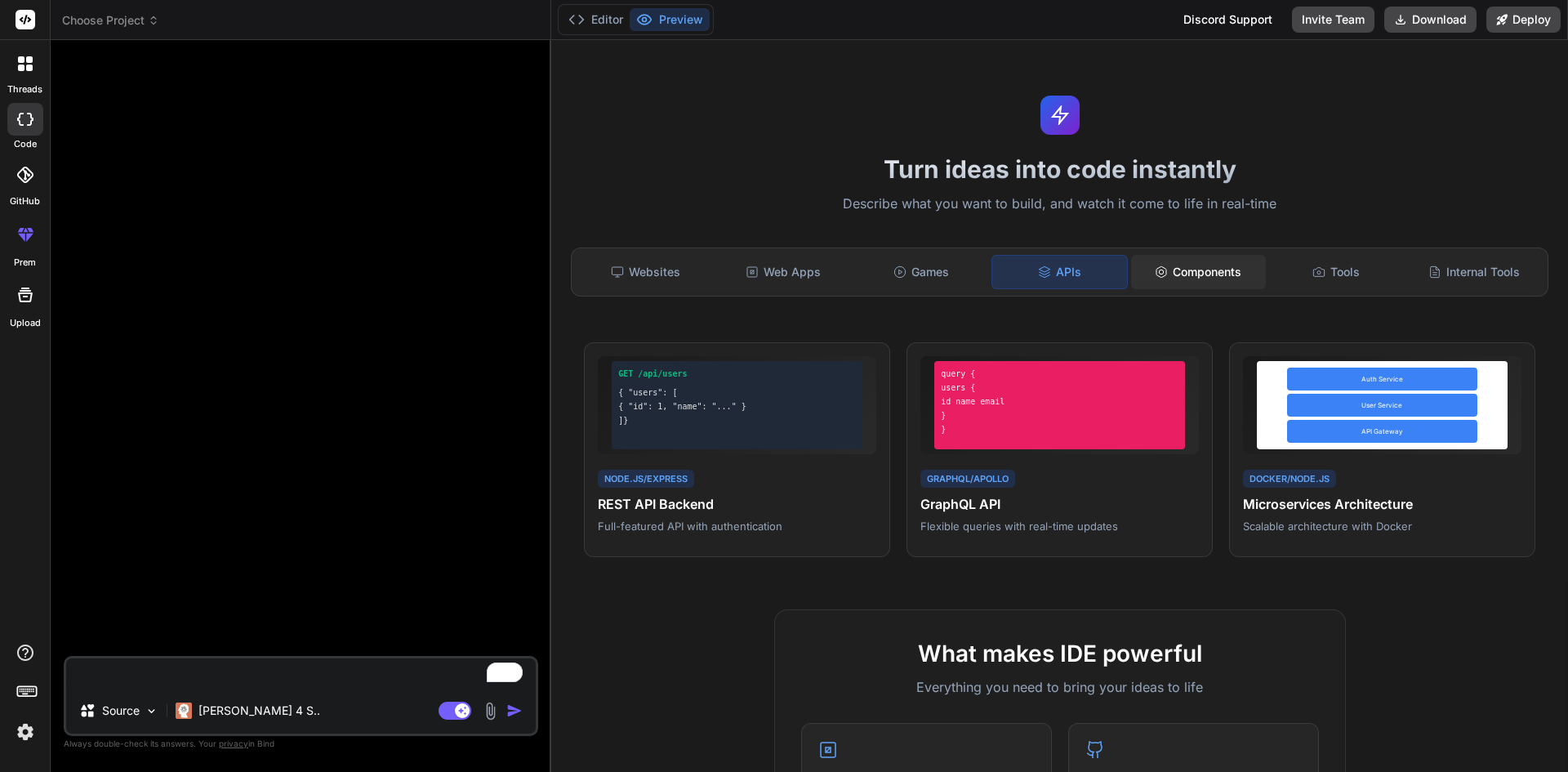
click at [1209, 278] on div "Components" at bounding box center [1198, 272] width 135 height 34
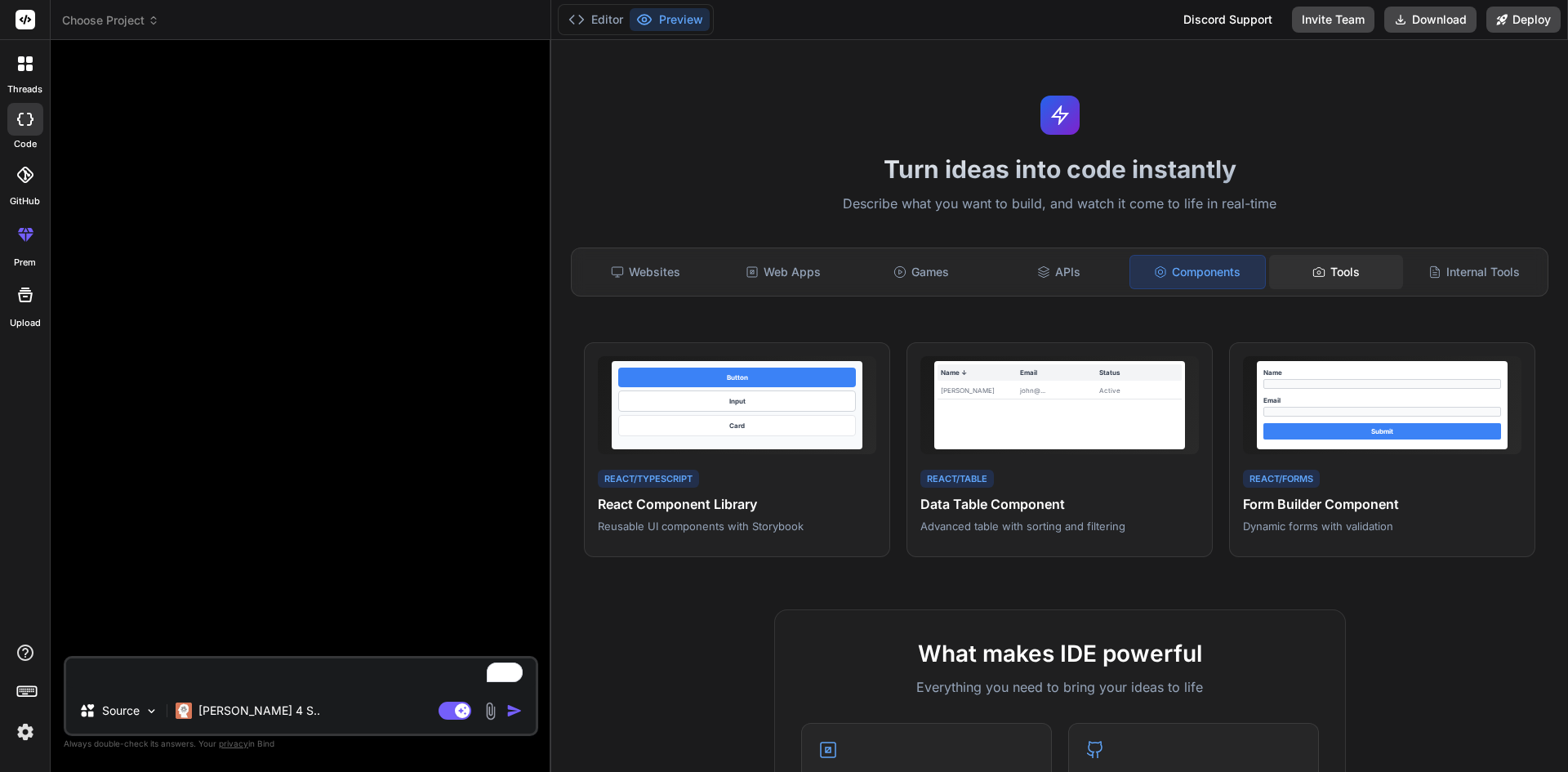
click at [1331, 281] on div "Tools" at bounding box center [1336, 272] width 135 height 34
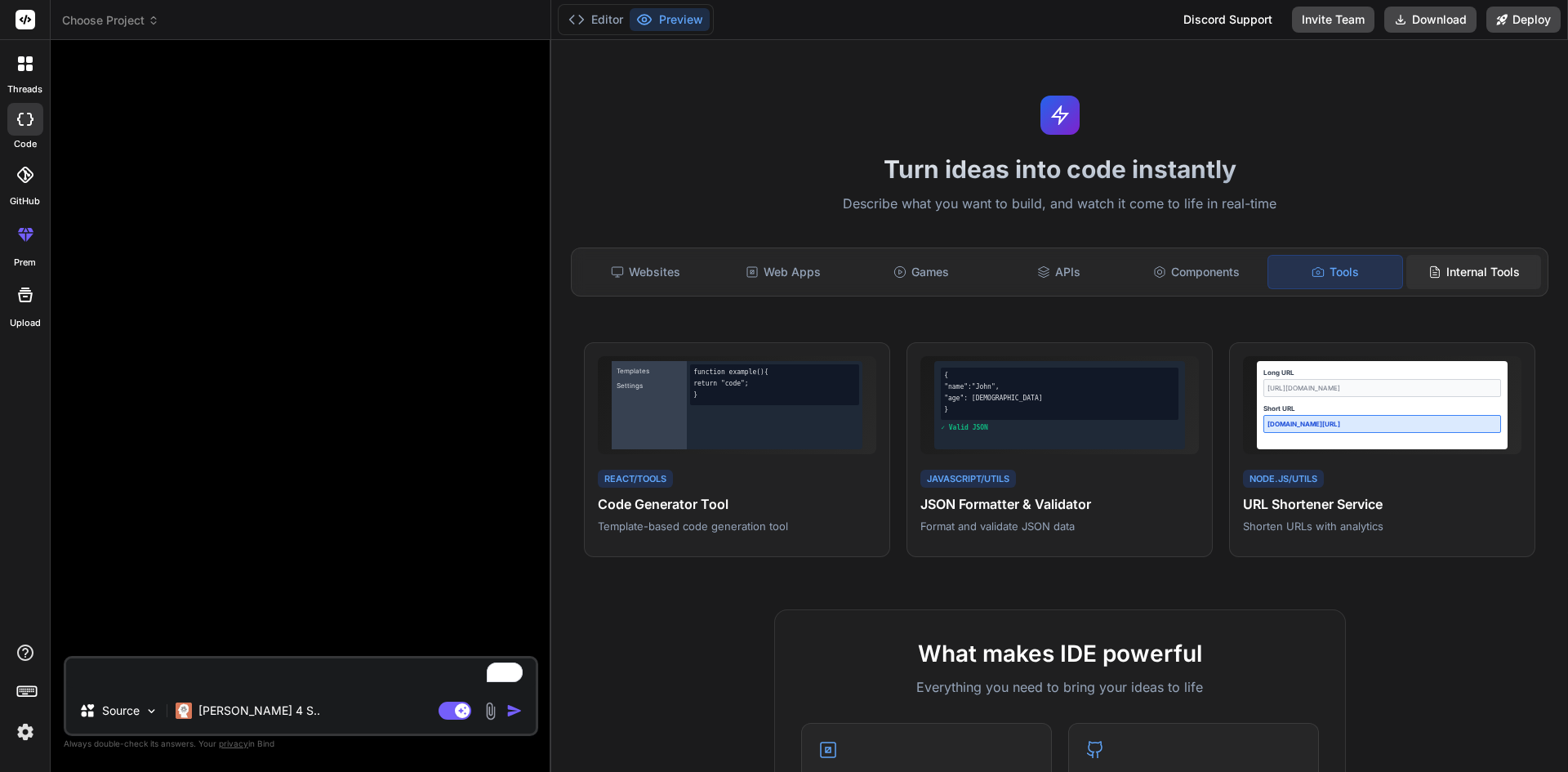
click at [1432, 281] on div "Internal Tools" at bounding box center [1473, 272] width 135 height 34
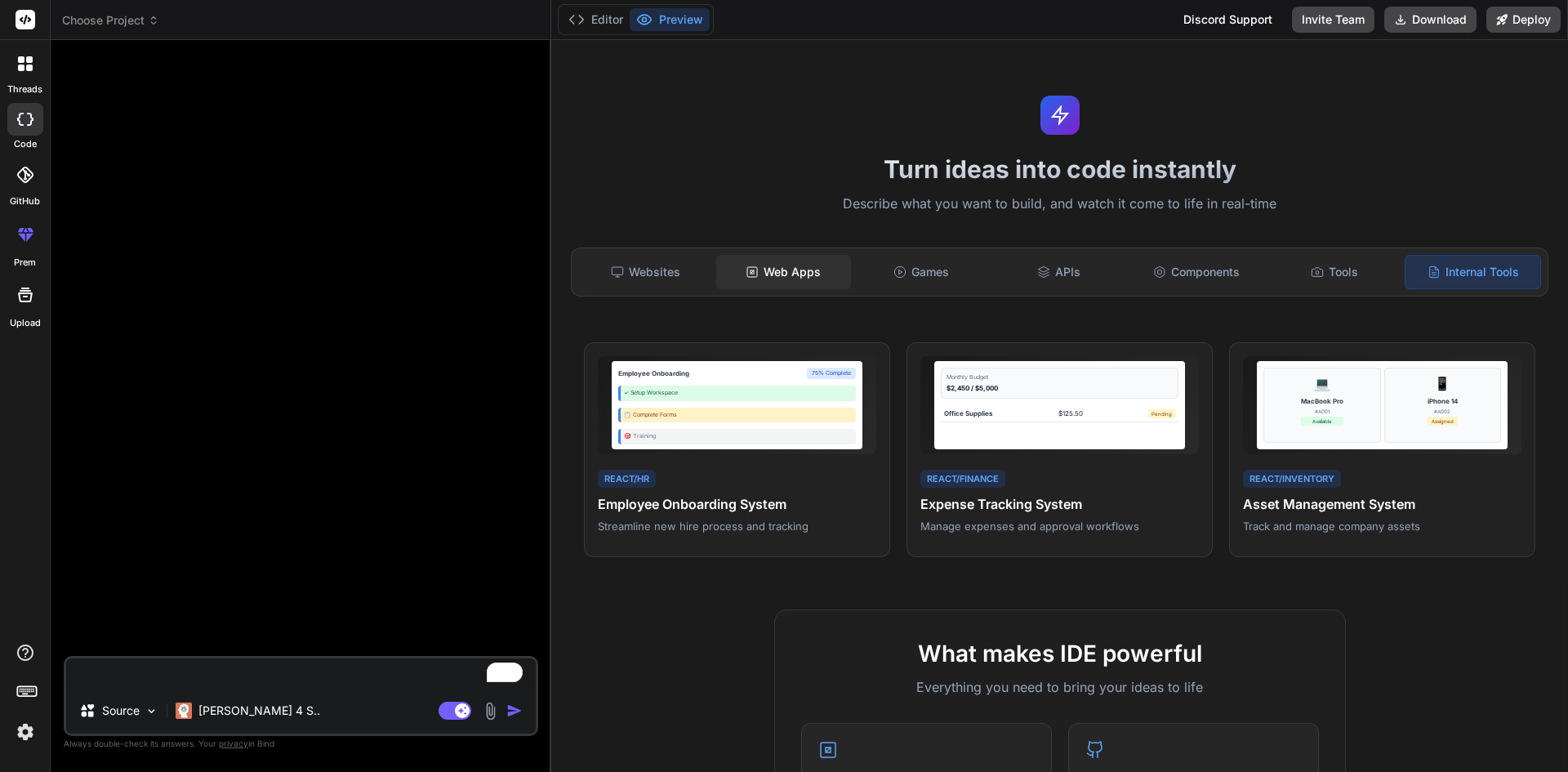
click at [796, 264] on div "Web Apps" at bounding box center [783, 272] width 135 height 34
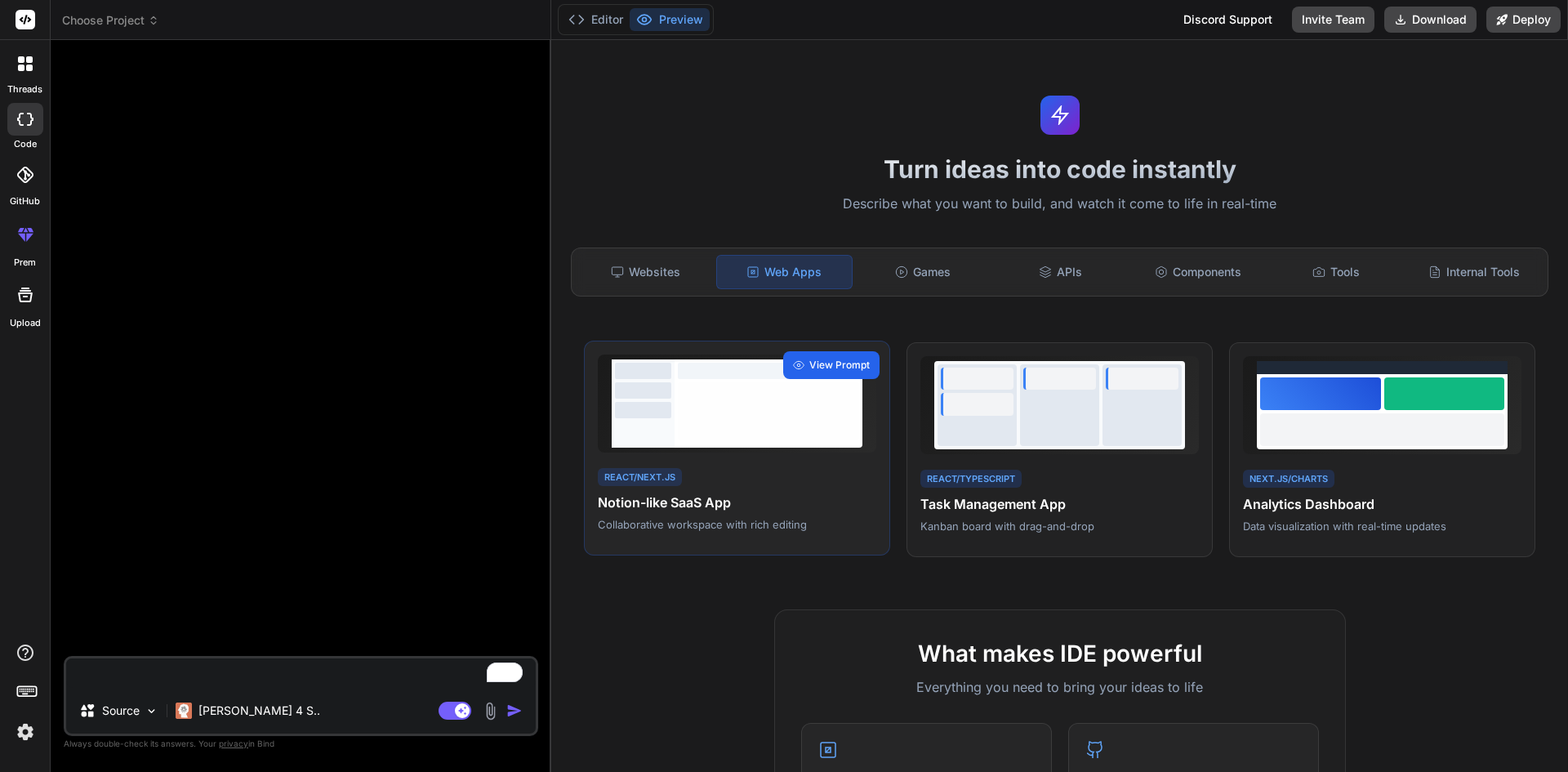
click at [820, 360] on span "View Prompt" at bounding box center [839, 365] width 60 height 15
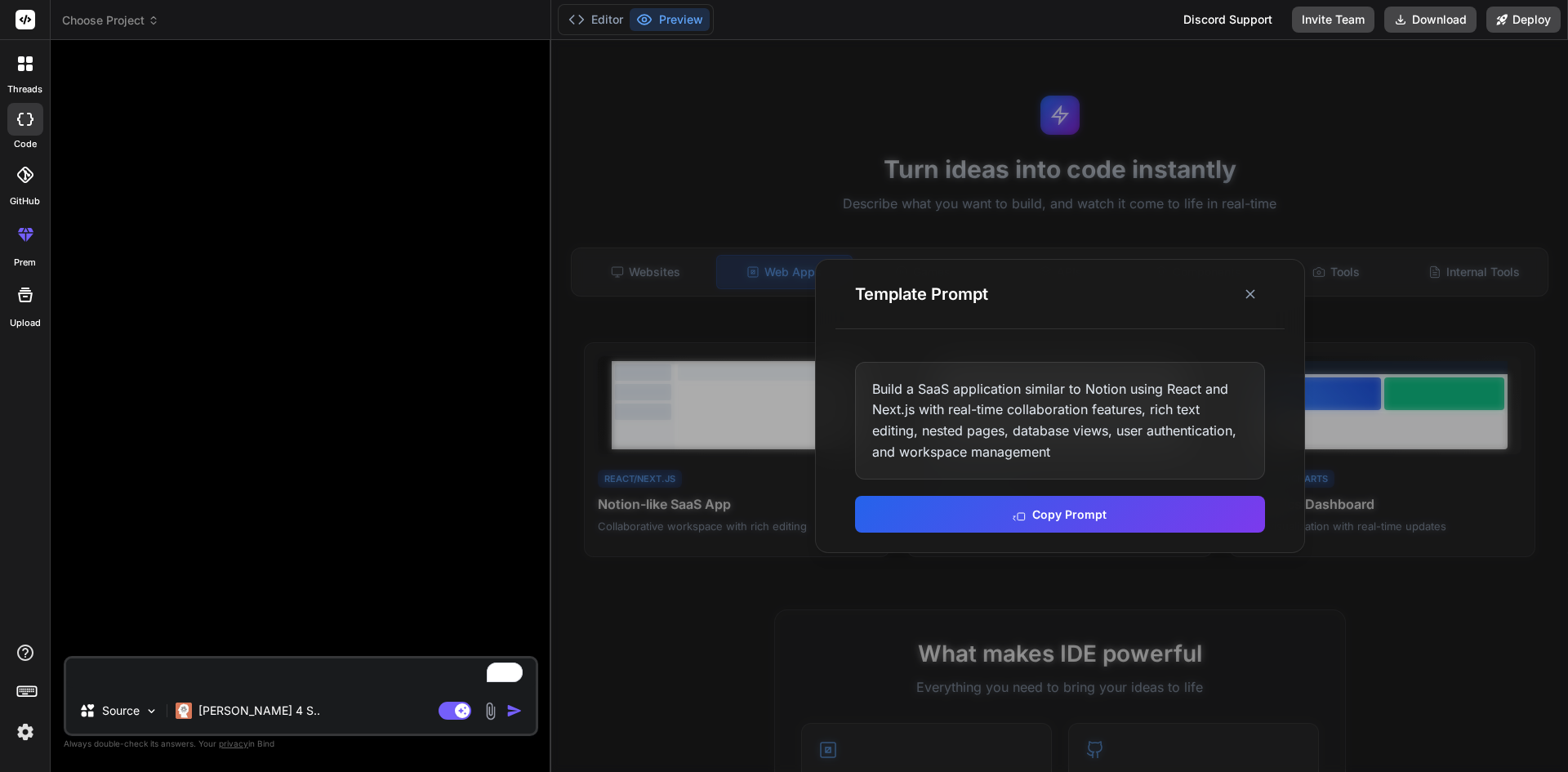
click at [1164, 493] on div "Build a SaaS application similar to Notion using React and Next.js with real-ti…" at bounding box center [1060, 447] width 449 height 210
click at [1164, 511] on button "Copy Prompt" at bounding box center [1060, 512] width 410 height 37
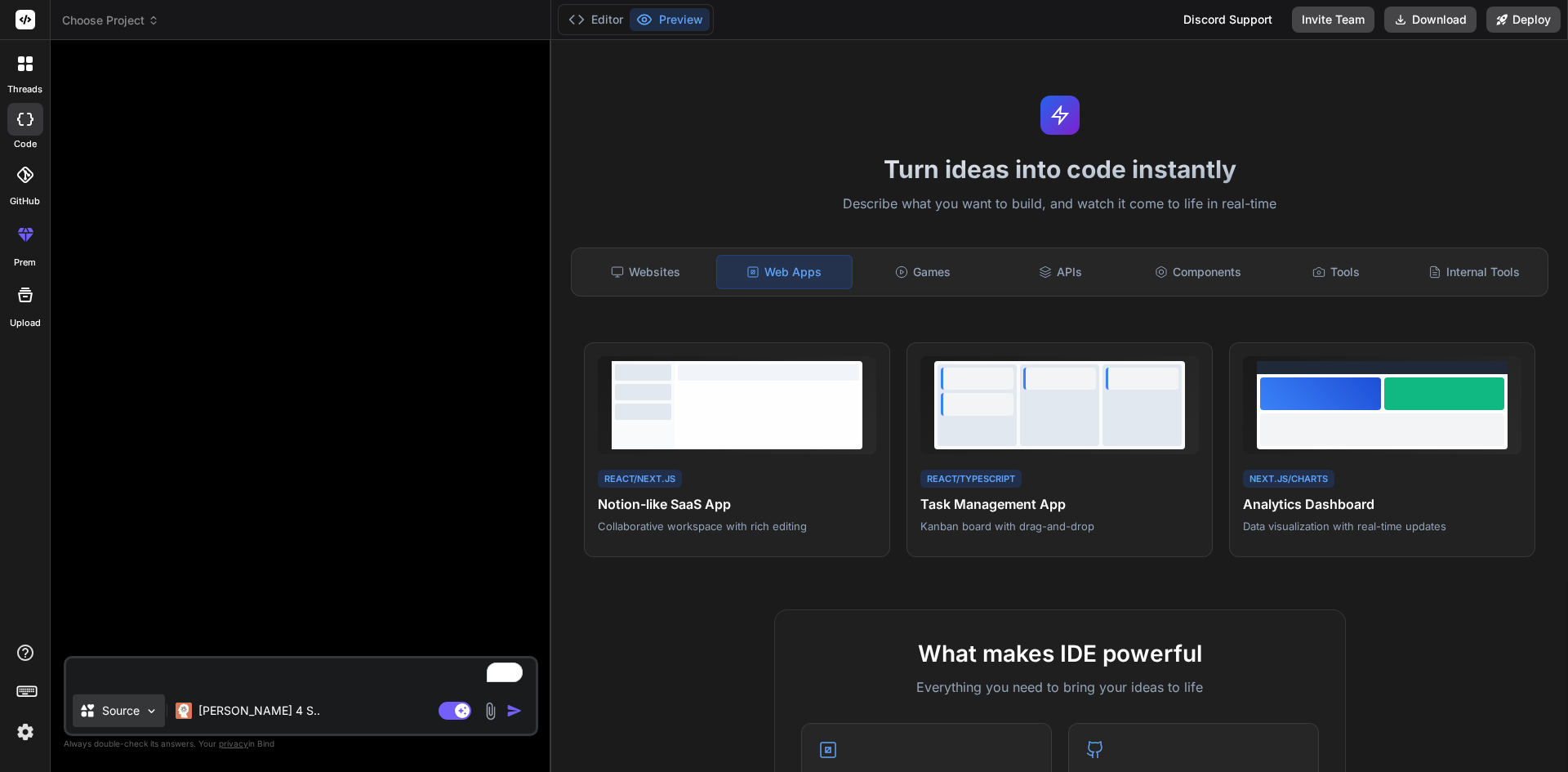
click at [118, 717] on p "Source" at bounding box center [121, 710] width 38 height 16
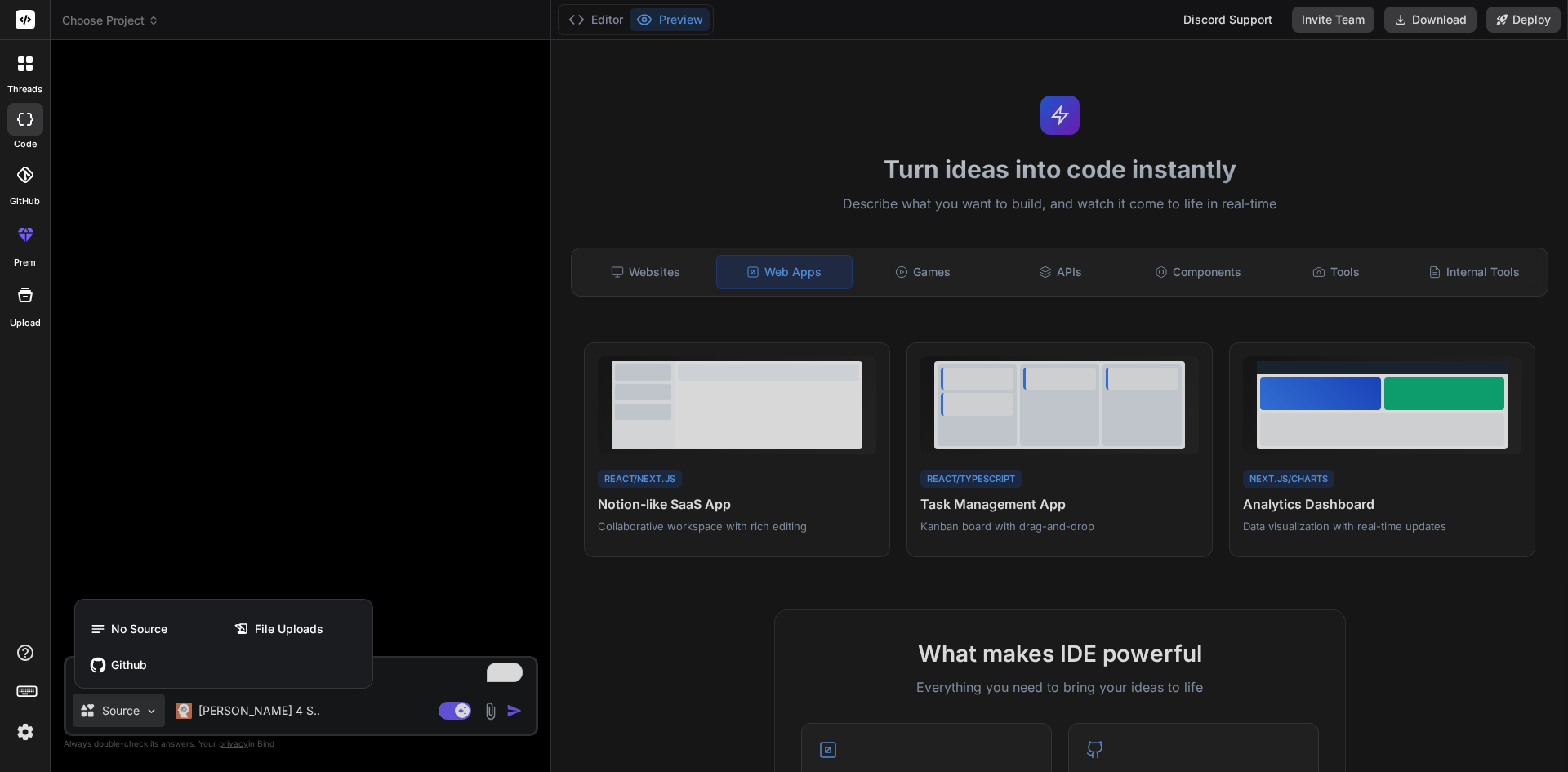
click at [118, 717] on div at bounding box center [784, 386] width 1568 height 772
type textarea "x"
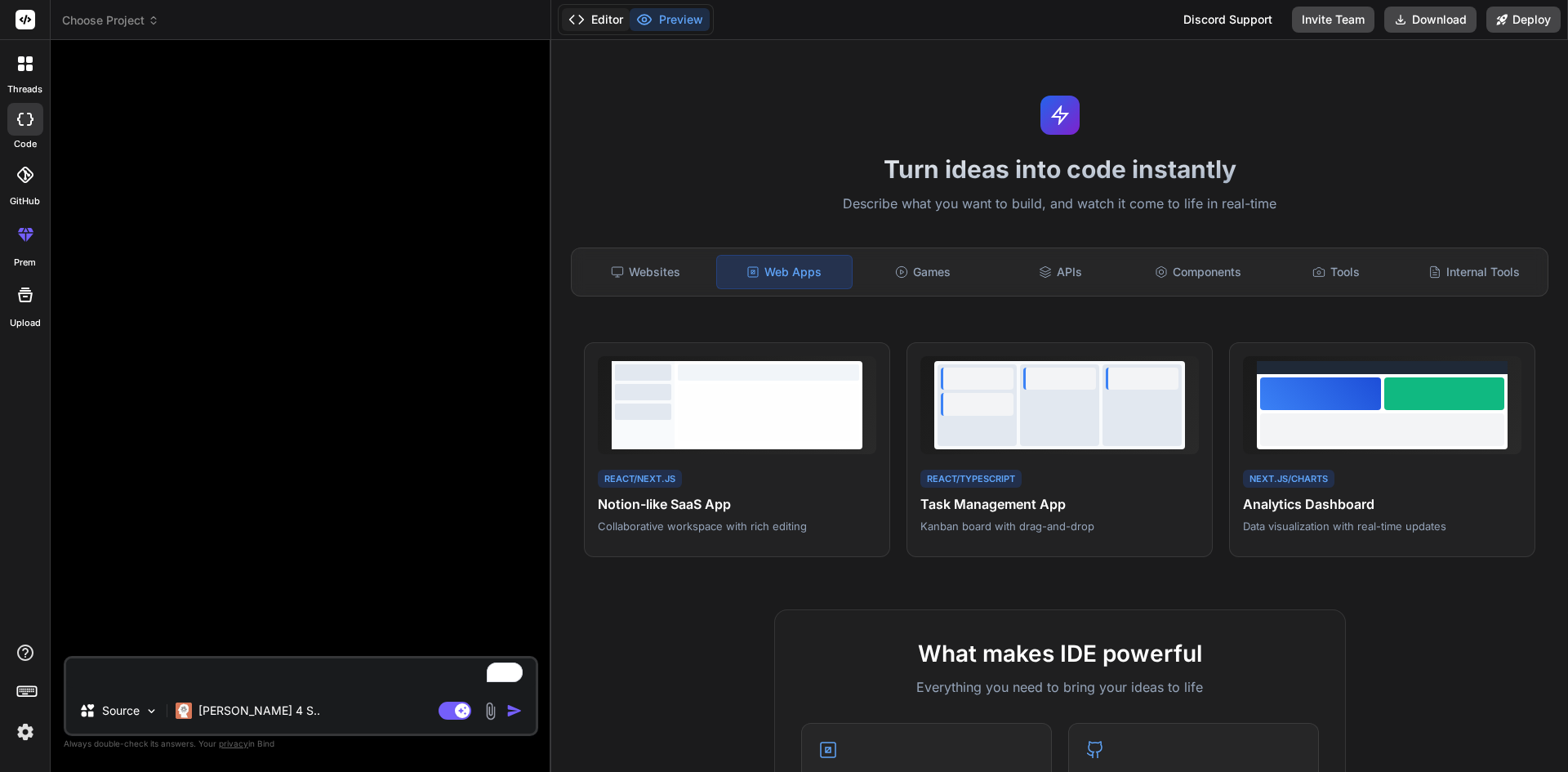
click at [617, 16] on button "Editor" at bounding box center [595, 20] width 68 height 23
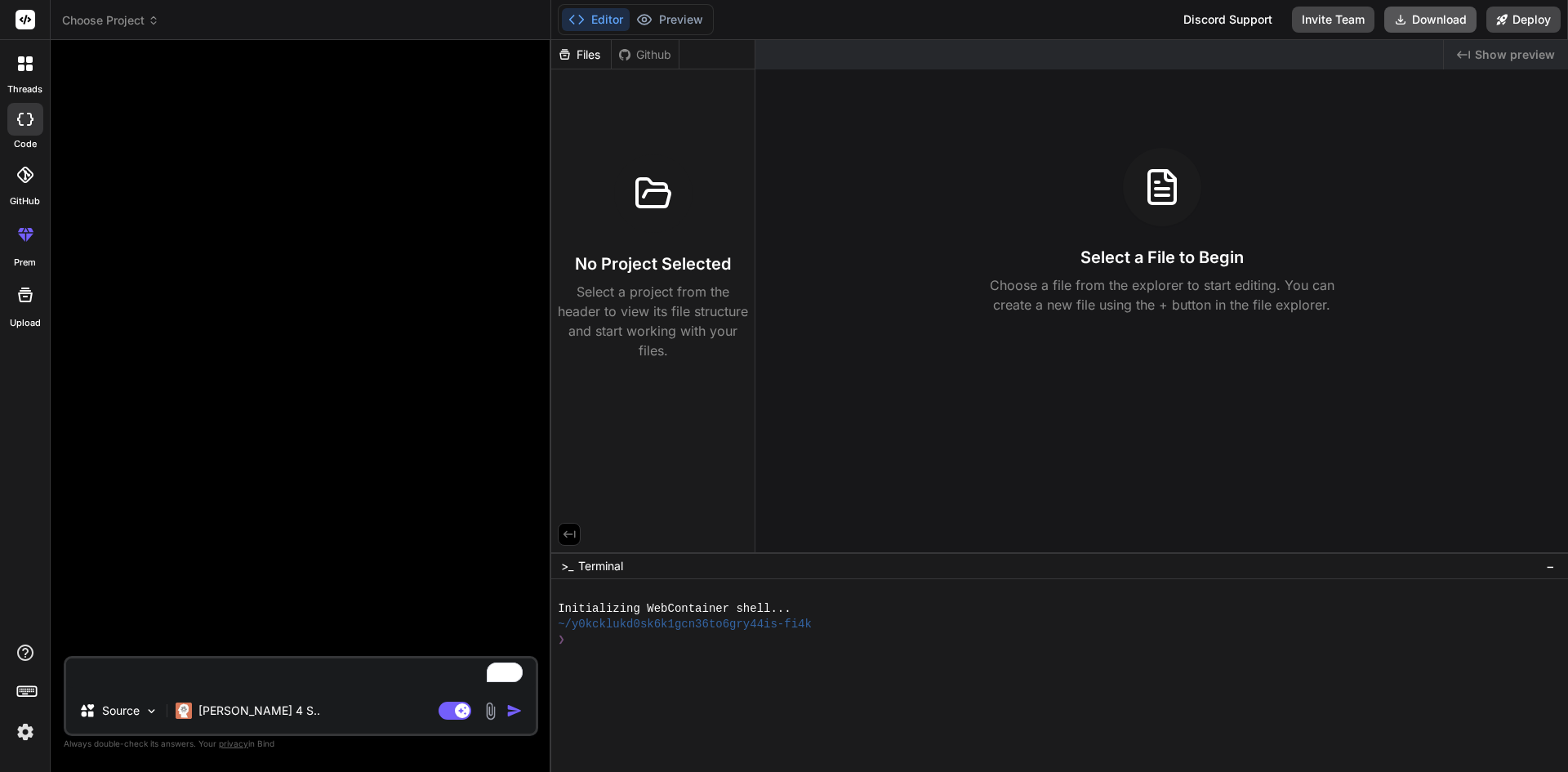
click at [1396, 21] on icon at bounding box center [1400, 19] width 13 height 13
